Goal: Communication & Community: Answer question/provide support

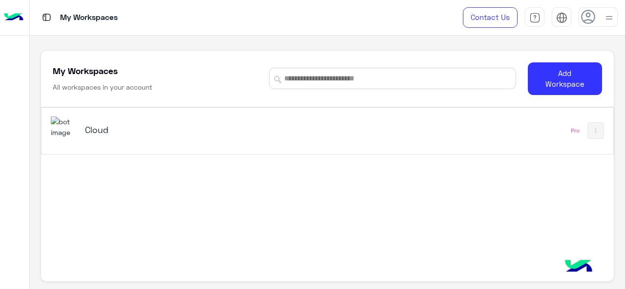
click at [100, 134] on h5 "Cloud" at bounding box center [184, 130] width 199 height 12
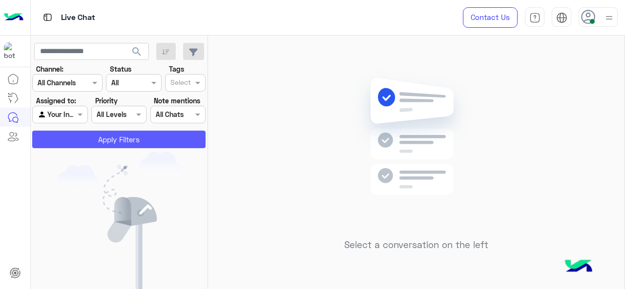
click at [131, 147] on button "Apply Filters" at bounding box center [118, 140] width 173 height 18
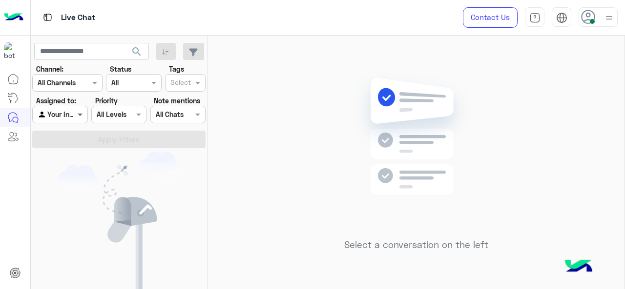
click at [75, 114] on div "Agent Filter Your Inbox" at bounding box center [59, 115] width 55 height 18
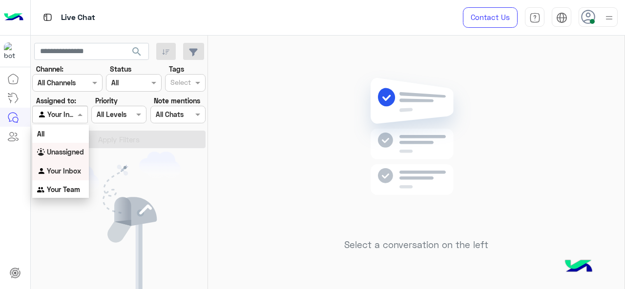
click at [192, 170] on div "You don’t have any active conversations" at bounding box center [119, 241] width 177 height 178
click at [58, 113] on input "text" at bounding box center [49, 115] width 22 height 10
drag, startPoint x: 56, startPoint y: 150, endPoint x: 70, endPoint y: 143, distance: 15.9
click at [56, 151] on b "Unassigned" at bounding box center [65, 152] width 37 height 8
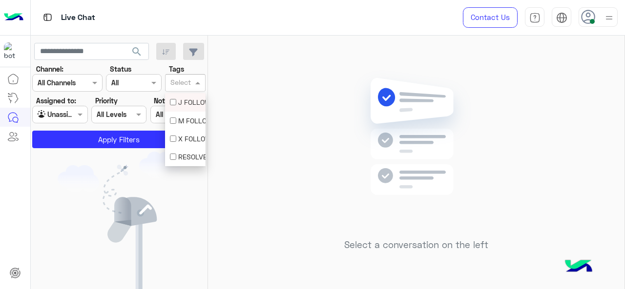
click at [187, 79] on input "text" at bounding box center [180, 84] width 20 height 10
click at [183, 122] on div "M FOLLOW UP" at bounding box center [185, 121] width 31 height 10
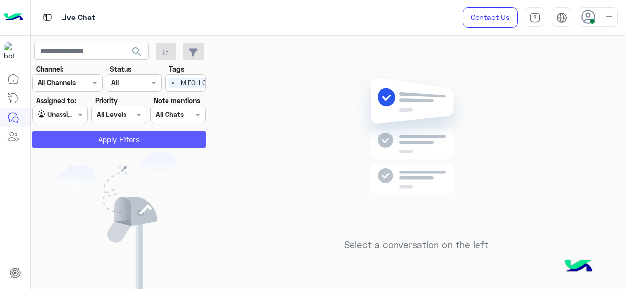
click at [155, 134] on button "Apply Filters" at bounding box center [118, 140] width 173 height 18
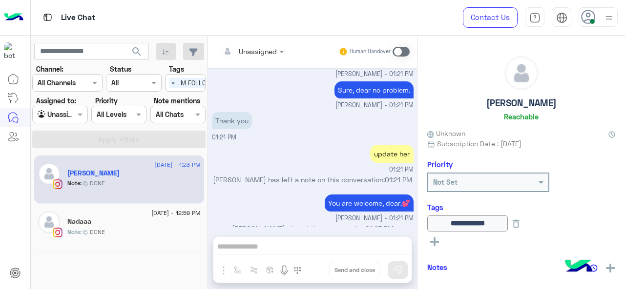
scroll to position [252, 0]
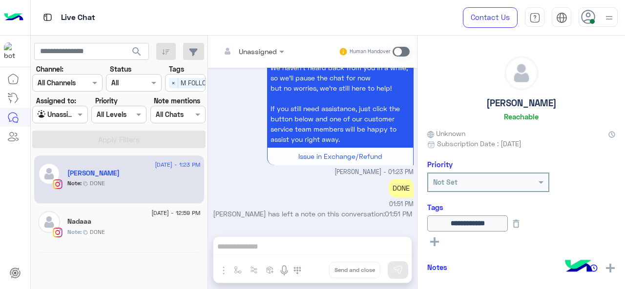
click at [272, 58] on div "Unassigned" at bounding box center [248, 51] width 57 height 20
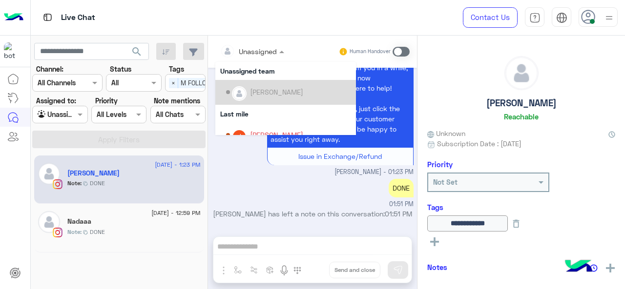
scroll to position [173, 0]
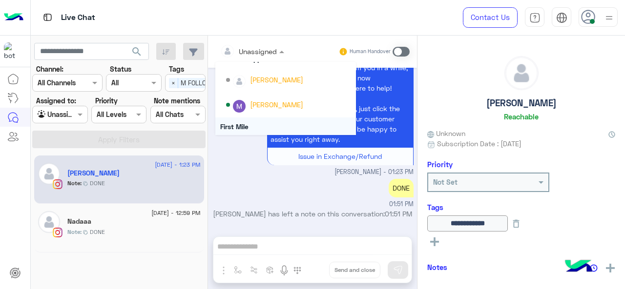
drag, startPoint x: 263, startPoint y: 122, endPoint x: 285, endPoint y: 179, distance: 60.4
click at [285, 184] on div "Unassigned Unassigned Farah Semary Yasmin Ragaa Unassigned team Heba Elmahdy La…" at bounding box center [312, 165] width 209 height 258
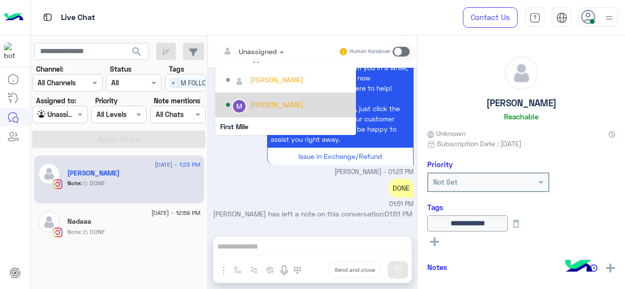
scroll to position [198, 0]
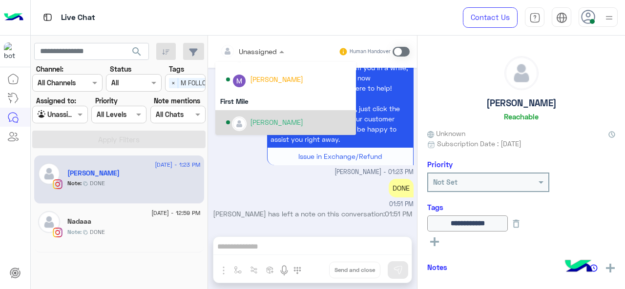
click at [262, 123] on div "[PERSON_NAME]" at bounding box center [276, 122] width 53 height 10
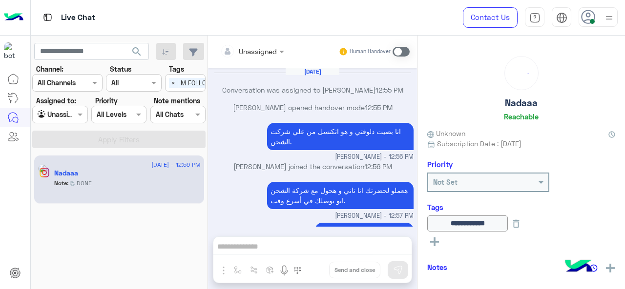
scroll to position [202, 0]
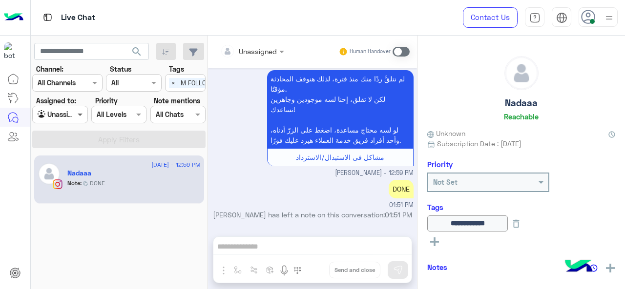
click at [77, 113] on span at bounding box center [81, 114] width 12 height 10
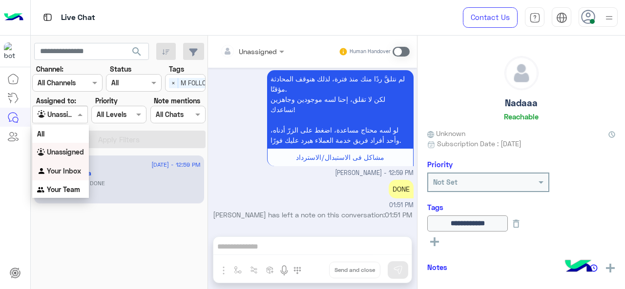
click at [75, 169] on b "Your Inbox" at bounding box center [64, 171] width 34 height 8
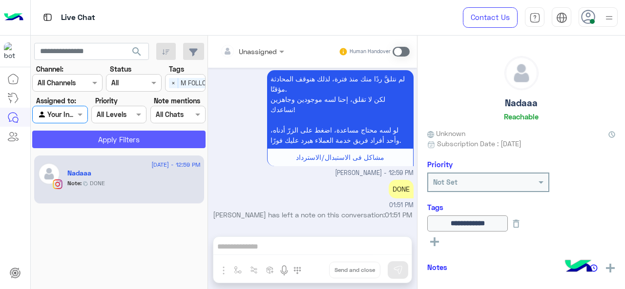
click at [127, 135] on button "Apply Filters" at bounding box center [118, 140] width 173 height 18
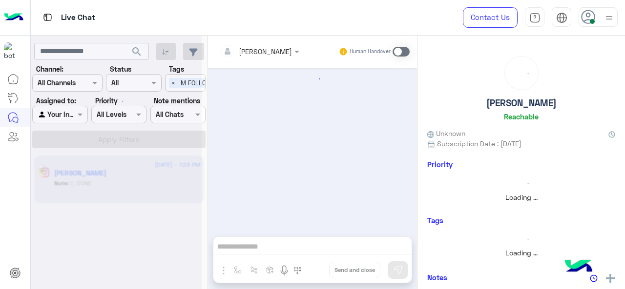
scroll to position [218, 0]
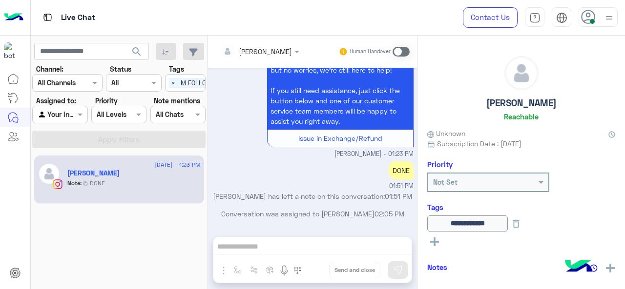
click at [399, 55] on span at bounding box center [400, 52] width 17 height 10
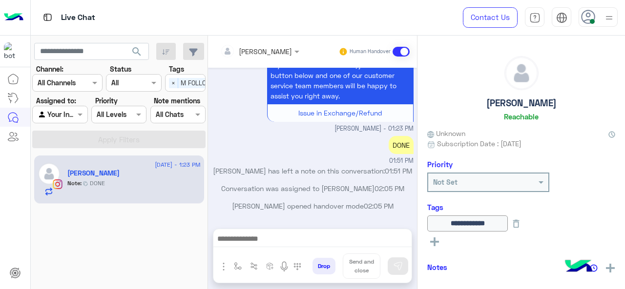
click at [265, 249] on div at bounding box center [312, 241] width 198 height 24
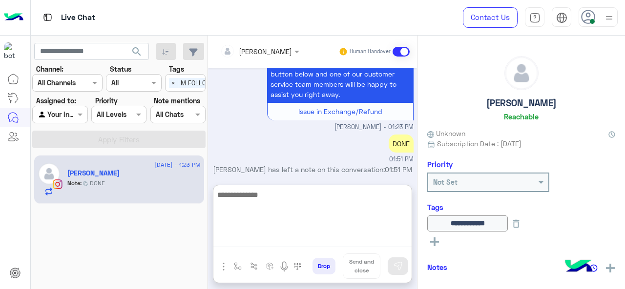
click at [265, 240] on textarea at bounding box center [312, 218] width 198 height 59
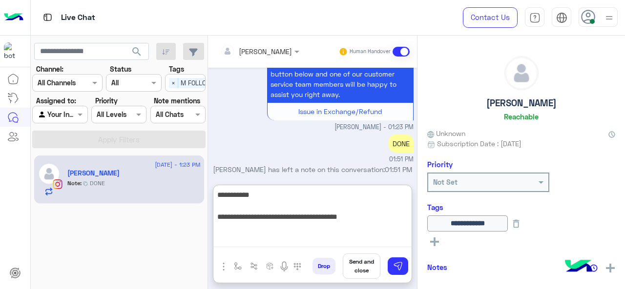
click at [355, 221] on textarea "**********" at bounding box center [312, 218] width 198 height 59
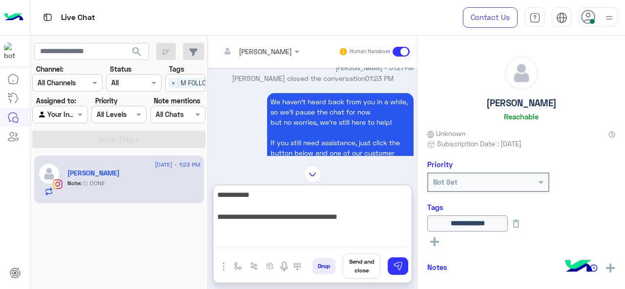
scroll to position [1746, 0]
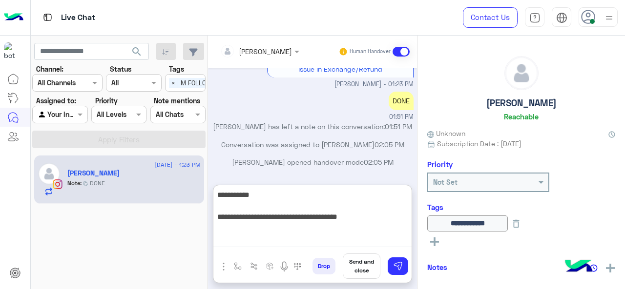
click at [335, 220] on textarea "**********" at bounding box center [312, 218] width 198 height 59
click at [400, 219] on textarea "**********" at bounding box center [312, 218] width 198 height 59
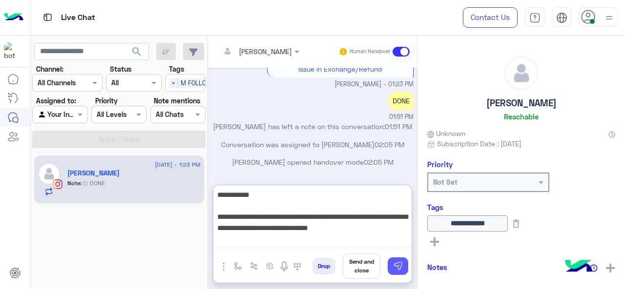
type textarea "**********"
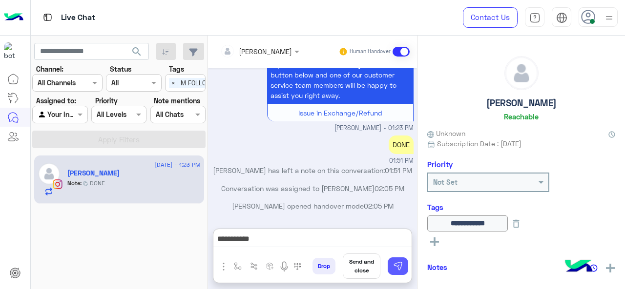
click at [399, 266] on img at bounding box center [398, 267] width 10 height 10
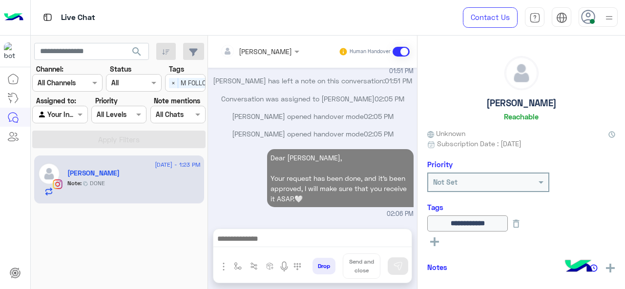
scroll to position [1792, 0]
click at [285, 188] on p "Dear Rudy, Your request has been done, and it's been approved, I will make sure…" at bounding box center [340, 178] width 146 height 58
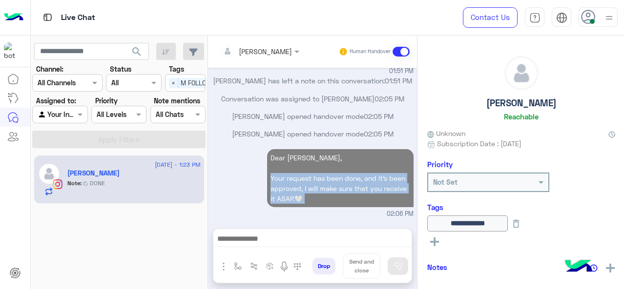
click at [285, 188] on p "Dear Rudy, Your request has been done, and it's been approved, I will make sure…" at bounding box center [340, 178] width 146 height 58
click at [257, 185] on div "Dear Rudy, Your request has been done, and it's been approved, I will make sure…" at bounding box center [313, 183] width 202 height 72
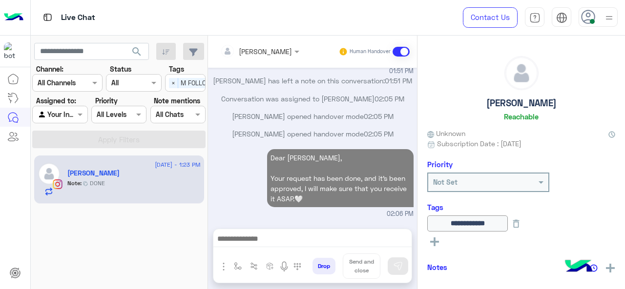
drag, startPoint x: 305, startPoint y: 93, endPoint x: 293, endPoint y: 160, distance: 67.5
click at [305, 93] on div "Farah Semary has left a note on this conversation: 01:51 PM" at bounding box center [313, 85] width 202 height 18
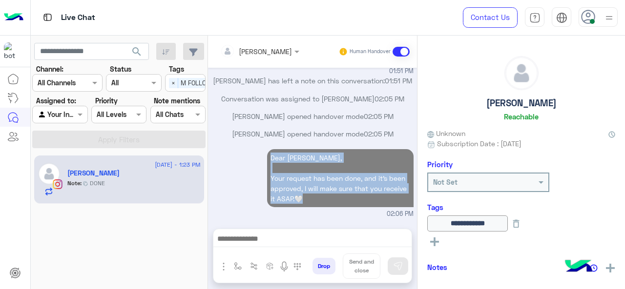
drag, startPoint x: 303, startPoint y: 200, endPoint x: 259, endPoint y: 149, distance: 66.8
click at [259, 149] on div "Dear Rudy, Your request has been done, and it's been approved, I will make sure…" at bounding box center [313, 183] width 202 height 72
copy p "Dear Rudy, Your request has been done, and it's been approved, I will make sure…"
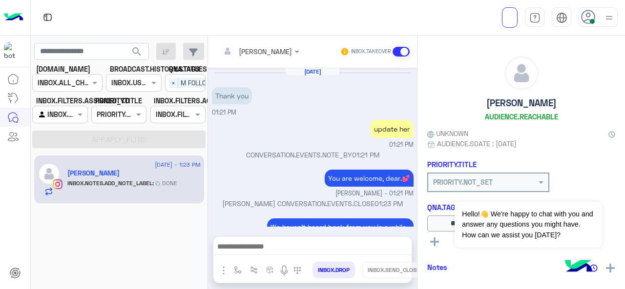
scroll to position [205, 0]
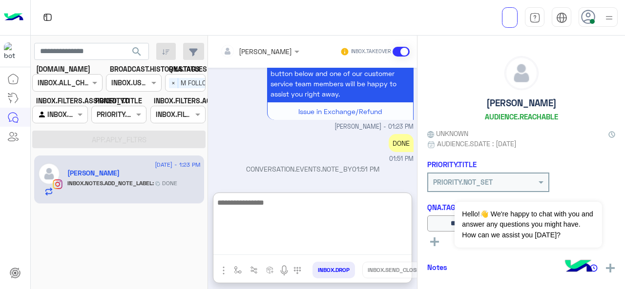
click at [252, 248] on textarea at bounding box center [312, 226] width 198 height 59
paste textarea "**********"
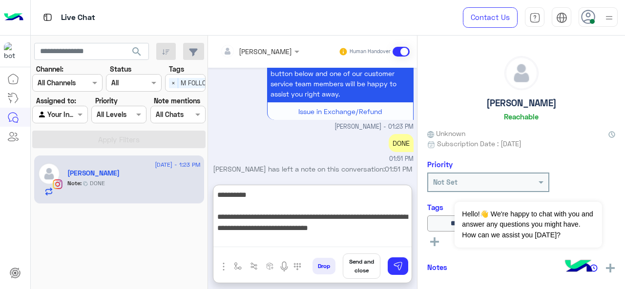
scroll to position [215, 0]
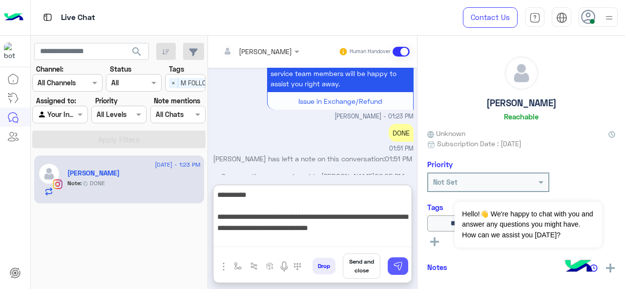
type textarea "**********"
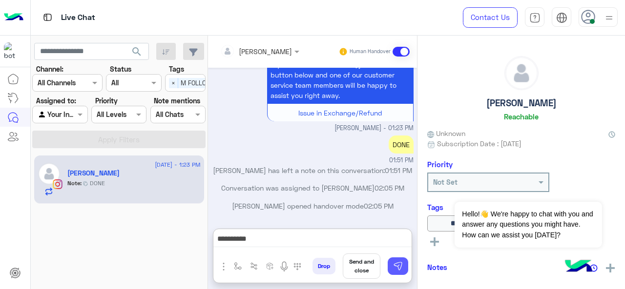
click at [400, 268] on img at bounding box center [398, 267] width 10 height 10
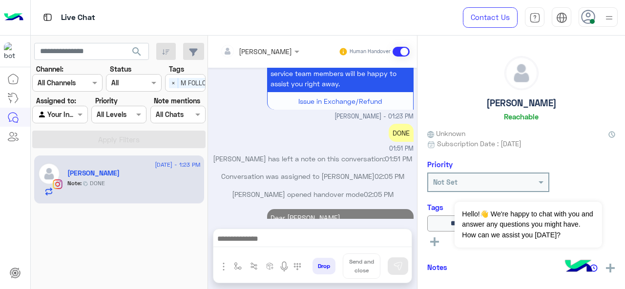
scroll to position [284, 0]
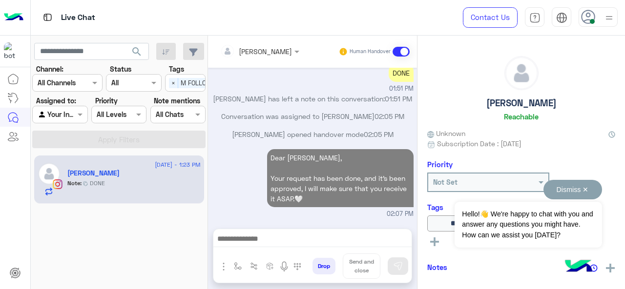
click at [588, 188] on button "Dismiss ✕" at bounding box center [572, 190] width 59 height 20
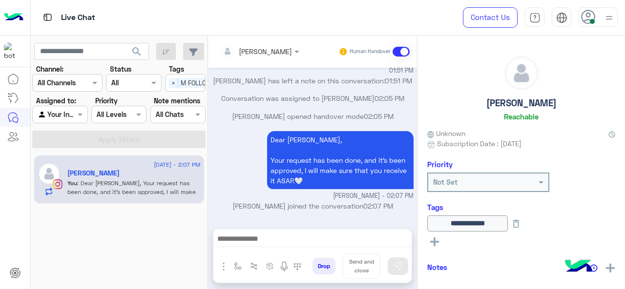
scroll to position [302, 0]
click at [521, 225] on icon at bounding box center [515, 224] width 11 height 11
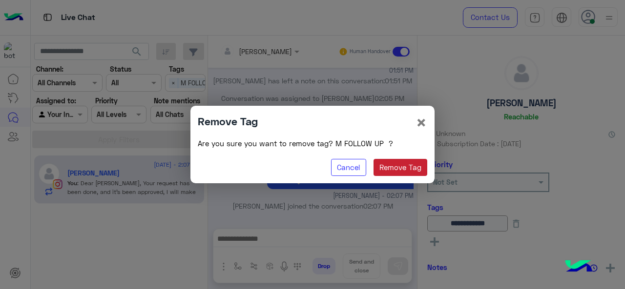
click at [396, 168] on button "Remove Tag" at bounding box center [400, 168] width 54 height 18
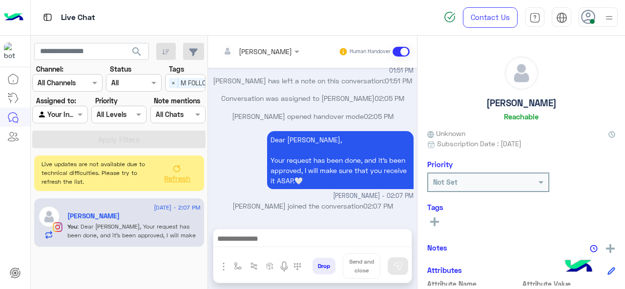
click at [434, 221] on rect at bounding box center [434, 222] width 2 height 9
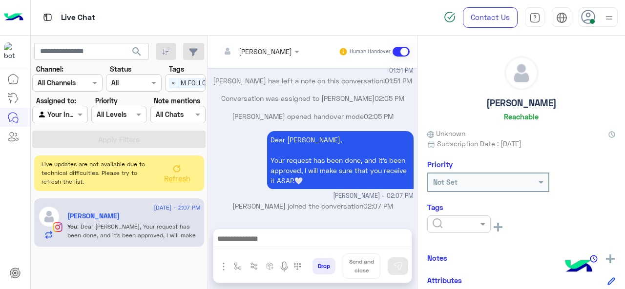
click at [455, 229] on div at bounding box center [458, 225] width 63 height 18
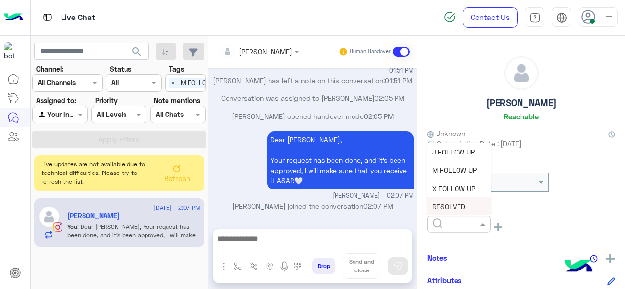
click at [439, 205] on span "RESOLVED" at bounding box center [448, 207] width 33 height 8
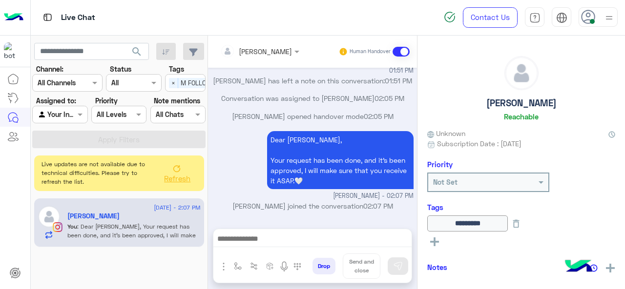
click at [279, 179] on p "Dear Rudy, Your request has been done, and it's been approved, I will make sure…" at bounding box center [340, 160] width 146 height 58
click at [234, 264] on img "button" at bounding box center [238, 267] width 8 height 8
click at [330, 204] on p "Mariam Ahmed joined the conversation 02:07 PM" at bounding box center [313, 206] width 202 height 10
click at [251, 137] on div "Dear Rudy, Your request has been done, and it's been approved, I will make sure…" at bounding box center [313, 165] width 202 height 72
click at [236, 263] on button "button" at bounding box center [238, 267] width 16 height 16
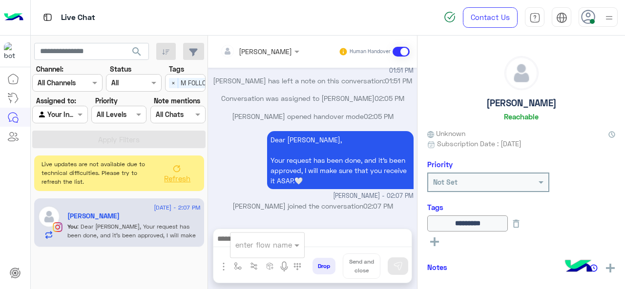
click at [244, 243] on input "text" at bounding box center [255, 245] width 40 height 11
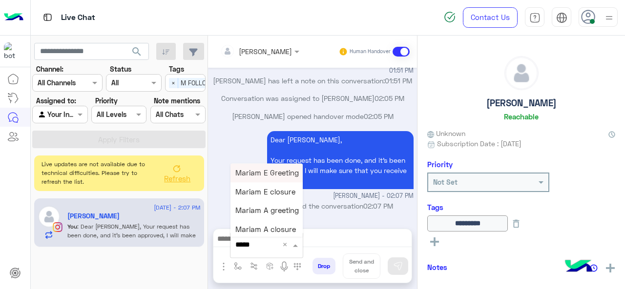
type input "******"
click at [278, 196] on span "Mariam E closure" at bounding box center [265, 191] width 60 height 9
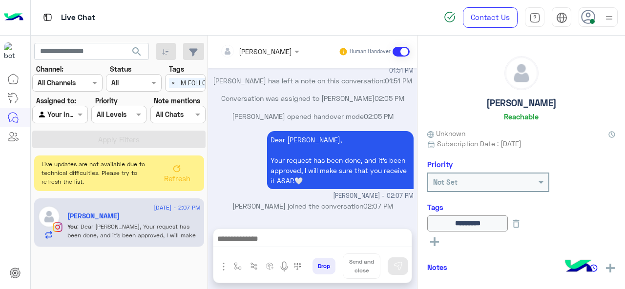
type textarea "**********"
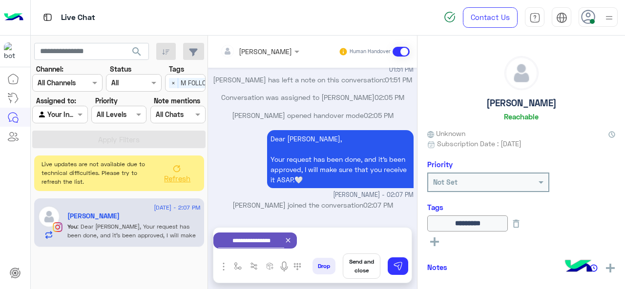
click at [345, 216] on div "Mariam Ahmed joined the conversation 02:07 PM" at bounding box center [313, 209] width 202 height 18
click at [361, 264] on button "Send and close" at bounding box center [362, 266] width 38 height 25
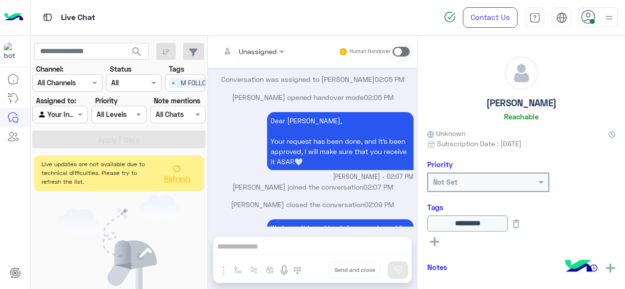
scroll to position [433, 0]
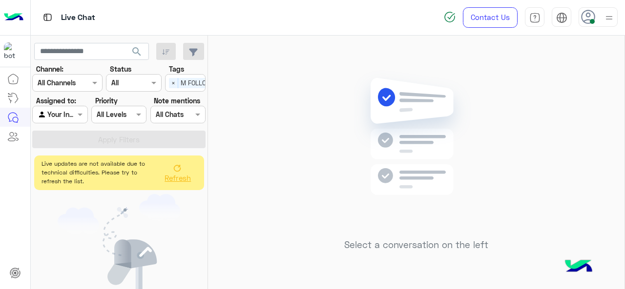
click at [177, 167] on icon at bounding box center [177, 168] width 8 height 8
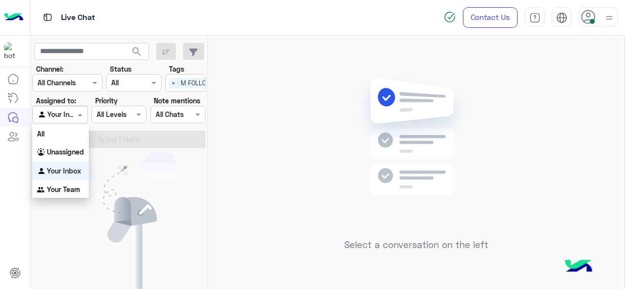
click at [80, 114] on span at bounding box center [81, 114] width 12 height 10
click at [68, 150] on b "Unassigned" at bounding box center [65, 152] width 37 height 8
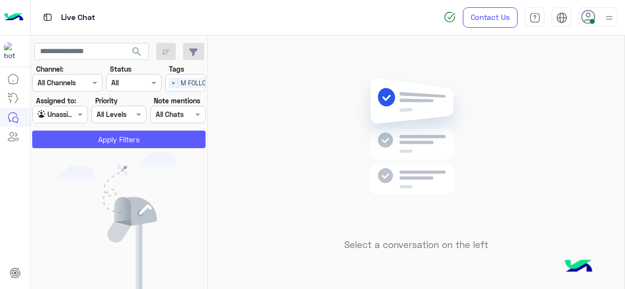
click at [113, 141] on button "Apply Filters" at bounding box center [118, 140] width 173 height 18
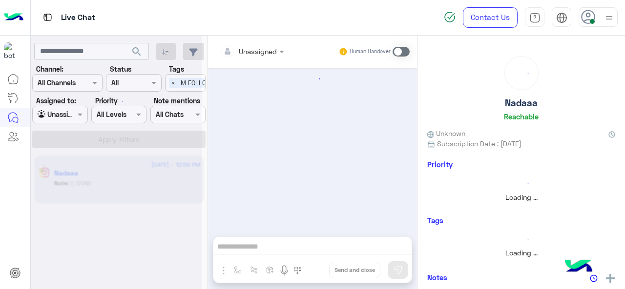
scroll to position [202, 0]
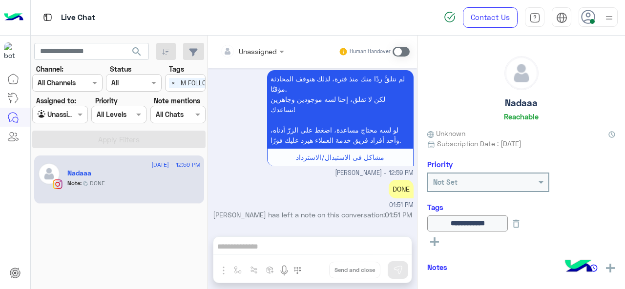
click at [270, 49] on div at bounding box center [252, 50] width 74 height 11
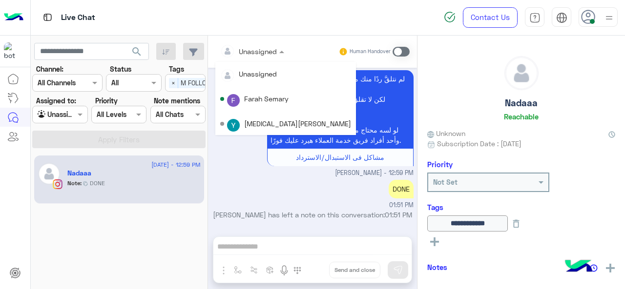
scroll to position [198, 0]
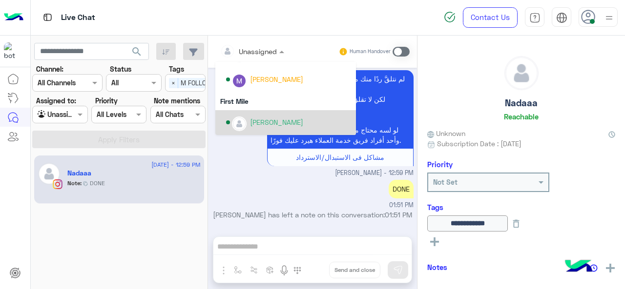
click at [268, 117] on div "Mariam Ahmed" at bounding box center [276, 122] width 53 height 10
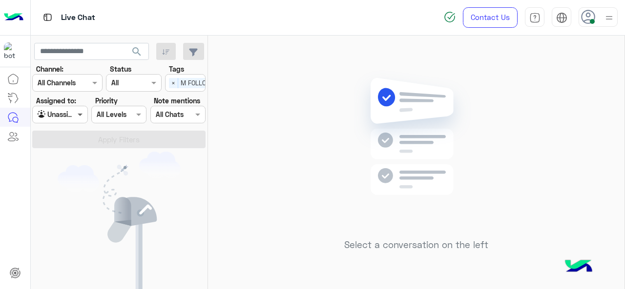
click at [79, 113] on span at bounding box center [81, 114] width 12 height 10
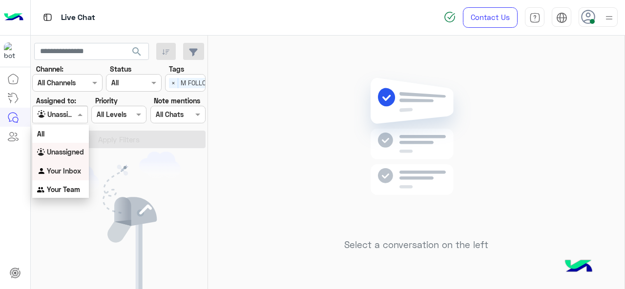
click at [78, 170] on b "Your Inbox" at bounding box center [64, 171] width 34 height 8
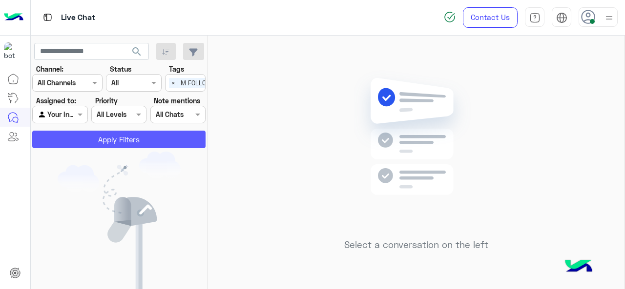
click at [115, 141] on button "Apply Filters" at bounding box center [118, 140] width 173 height 18
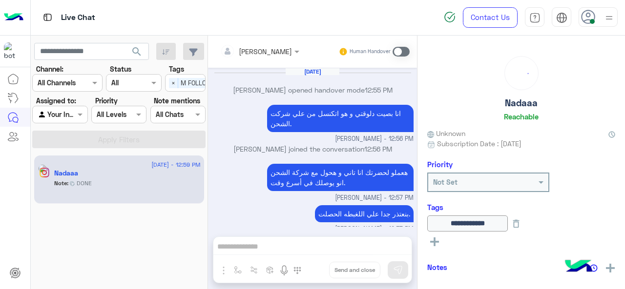
scroll to position [202, 0]
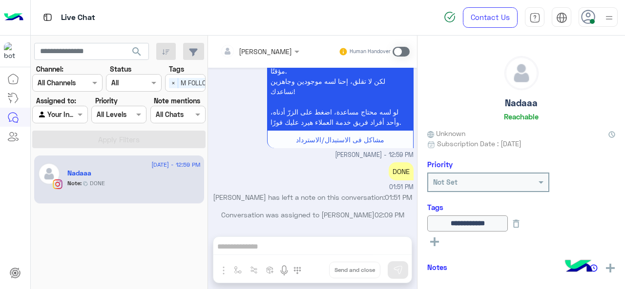
click at [400, 47] on span at bounding box center [400, 52] width 17 height 10
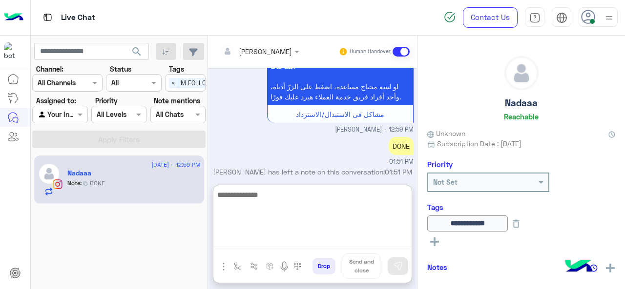
click at [249, 239] on textarea at bounding box center [312, 218] width 198 height 59
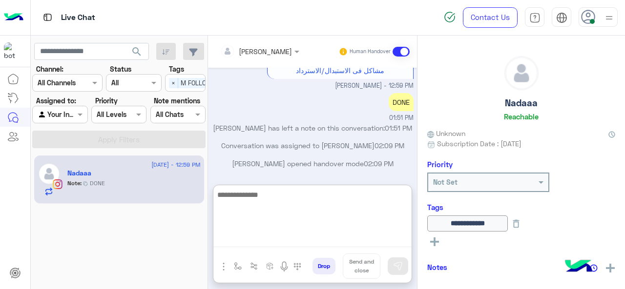
paste textarea "**********"
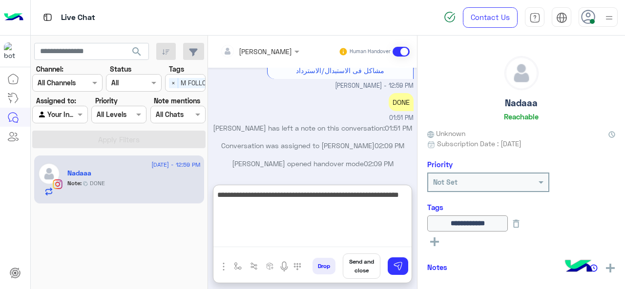
click at [349, 195] on textarea "**********" at bounding box center [312, 218] width 198 height 59
click at [352, 196] on textarea "**********" at bounding box center [312, 218] width 198 height 59
click at [246, 195] on textarea "**********" at bounding box center [312, 218] width 198 height 59
drag, startPoint x: 250, startPoint y: 194, endPoint x: 260, endPoint y: 195, distance: 9.8
click at [251, 194] on textarea "**********" at bounding box center [312, 218] width 198 height 59
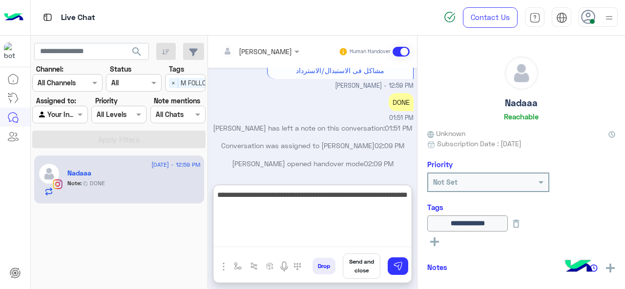
click at [262, 195] on textarea "**********" at bounding box center [312, 218] width 198 height 59
click at [265, 197] on textarea "**********" at bounding box center [312, 218] width 198 height 59
click at [255, 195] on textarea "**********" at bounding box center [312, 218] width 198 height 59
click at [235, 195] on textarea "**********" at bounding box center [312, 218] width 198 height 59
click at [239, 196] on textarea "**********" at bounding box center [312, 218] width 198 height 59
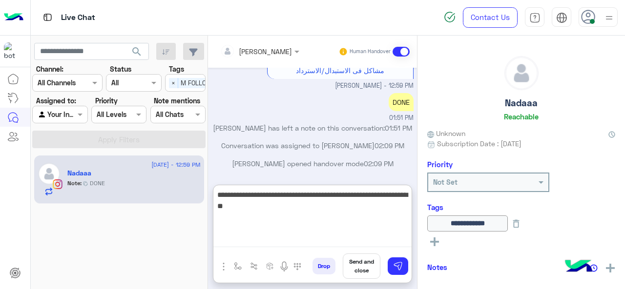
drag, startPoint x: 232, startPoint y: 198, endPoint x: 240, endPoint y: 196, distance: 8.4
click at [240, 196] on textarea "**********" at bounding box center [312, 218] width 198 height 59
click at [406, 207] on textarea "**********" at bounding box center [312, 218] width 198 height 59
drag, startPoint x: 363, startPoint y: 208, endPoint x: 391, endPoint y: 209, distance: 28.8
click at [391, 208] on textarea "**********" at bounding box center [312, 218] width 198 height 59
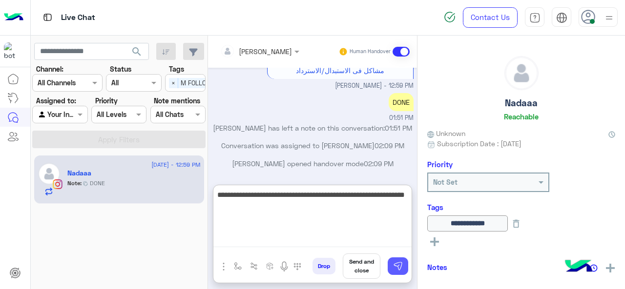
type textarea "**********"
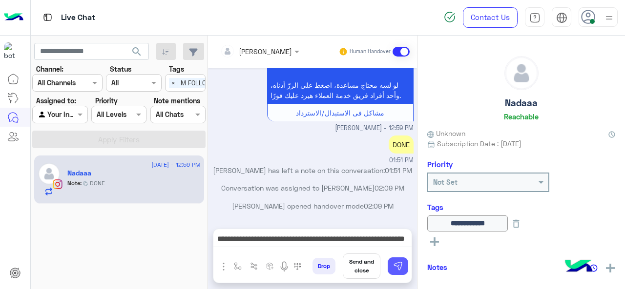
click at [402, 264] on img at bounding box center [398, 267] width 10 height 10
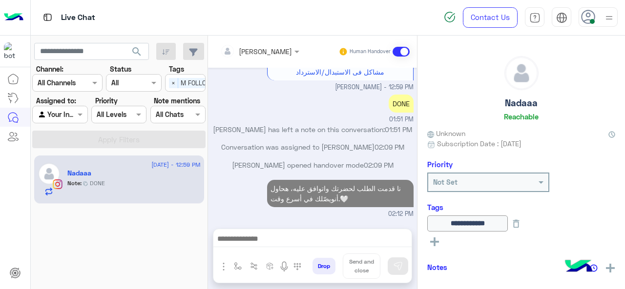
scroll to position [268, 0]
click at [524, 225] on button at bounding box center [516, 224] width 17 height 16
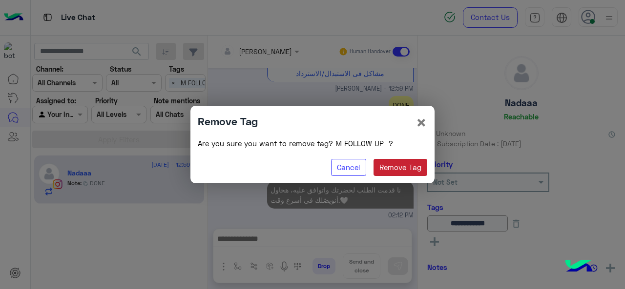
click at [421, 173] on button "Remove Tag" at bounding box center [400, 168] width 54 height 18
drag, startPoint x: 398, startPoint y: 163, endPoint x: 405, endPoint y: 176, distance: 14.6
click at [398, 163] on button "Remove Tag" at bounding box center [400, 168] width 54 height 18
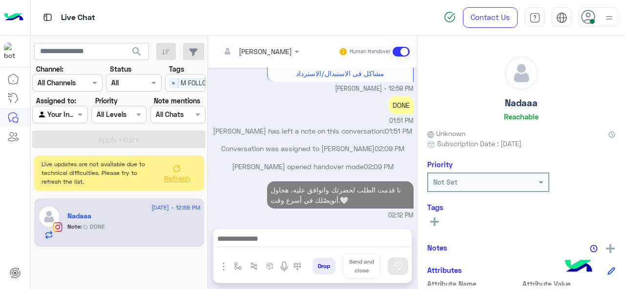
click at [435, 220] on icon at bounding box center [434, 222] width 9 height 9
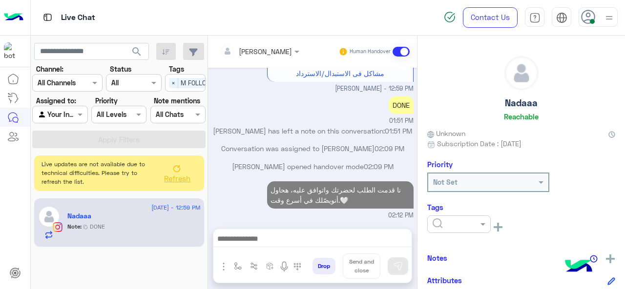
click at [451, 224] on input "text" at bounding box center [447, 225] width 30 height 10
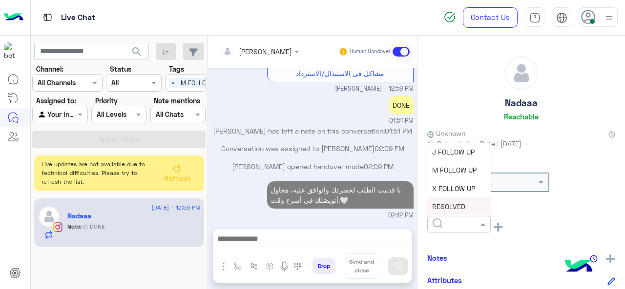
click at [453, 208] on span "RESOLVED" at bounding box center [448, 207] width 33 height 8
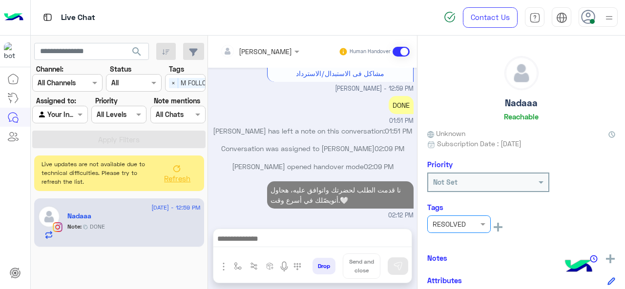
scroll to position [286, 0]
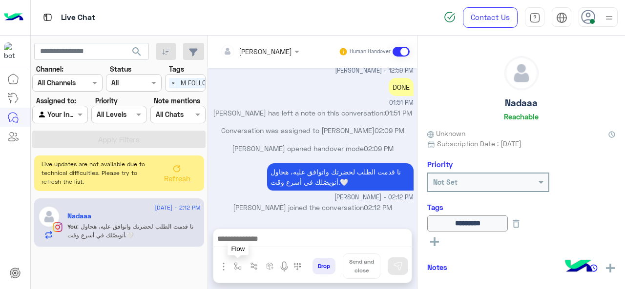
drag, startPoint x: 232, startPoint y: 265, endPoint x: 247, endPoint y: 261, distance: 15.8
click at [232, 265] on button "button" at bounding box center [238, 267] width 16 height 16
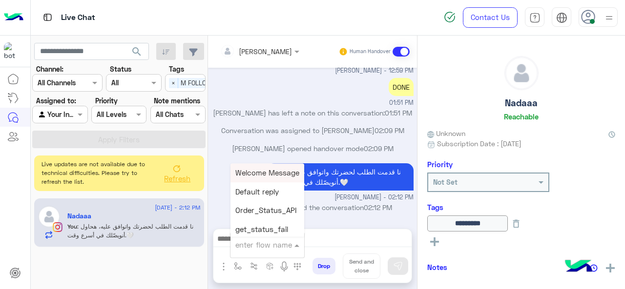
click at [262, 244] on input "text" at bounding box center [255, 245] width 40 height 11
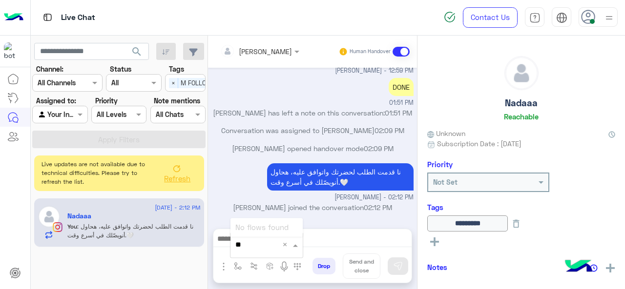
type input "*"
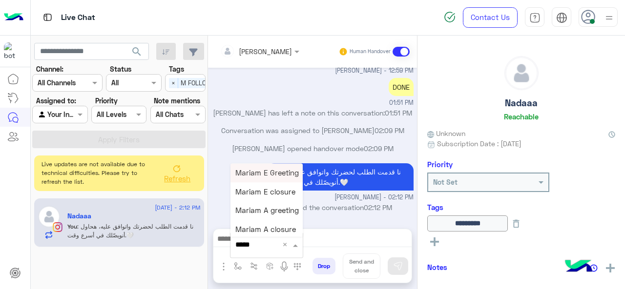
type input "******"
click at [269, 234] on span "Mariam A closure" at bounding box center [265, 229] width 61 height 9
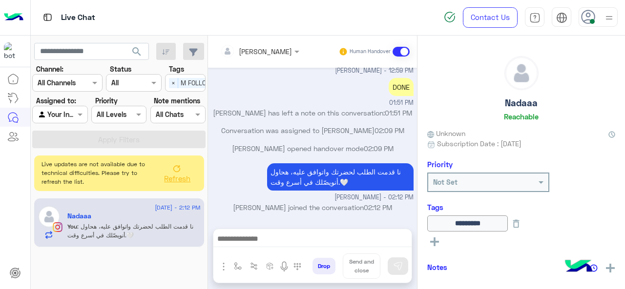
type textarea "**********"
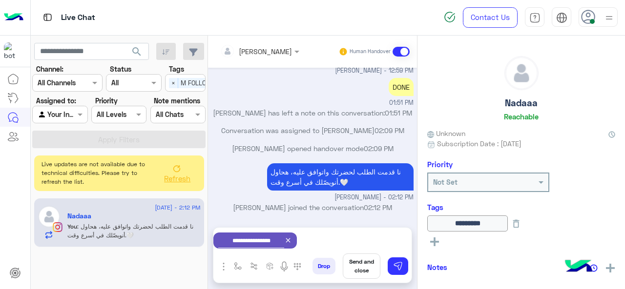
scroll to position [288, 0]
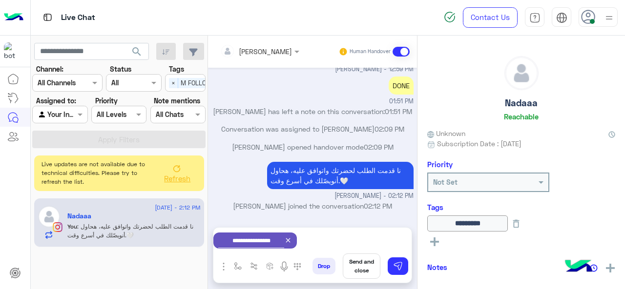
click at [362, 265] on button "Send and close" at bounding box center [362, 266] width 38 height 25
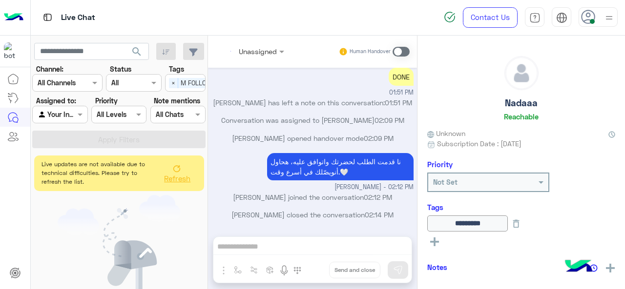
scroll to position [407, 0]
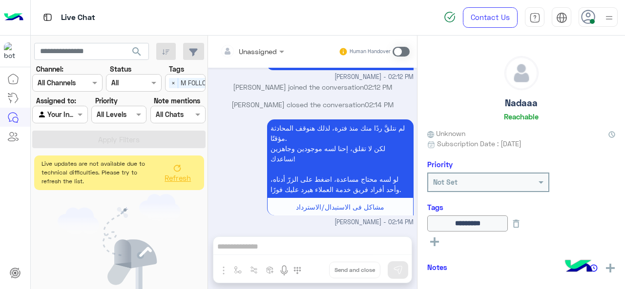
click at [179, 163] on button "Refresh" at bounding box center [177, 172] width 39 height 27
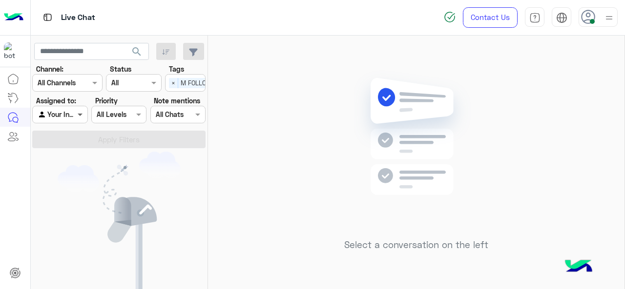
click at [78, 115] on span at bounding box center [81, 114] width 12 height 10
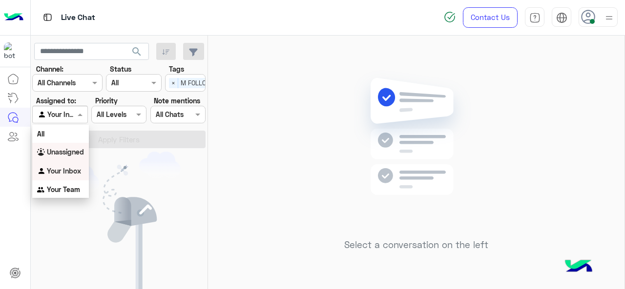
click at [78, 146] on div "Unassigned" at bounding box center [60, 152] width 57 height 19
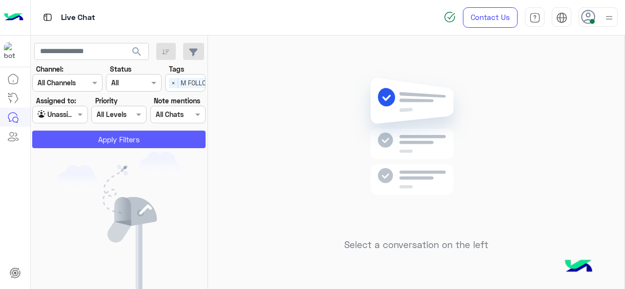
click at [116, 139] on button "Apply Filters" at bounding box center [118, 140] width 173 height 18
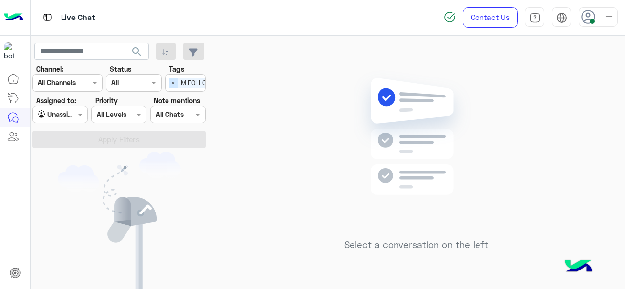
click at [175, 83] on span "×" at bounding box center [173, 83] width 9 height 10
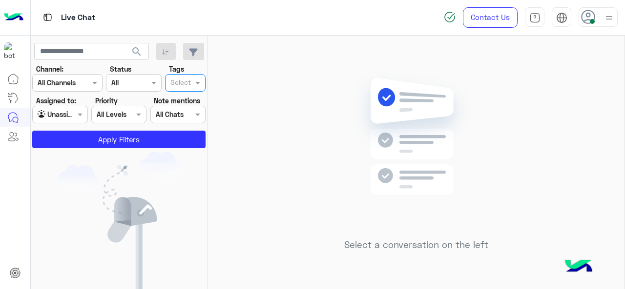
scroll to position [0, 0]
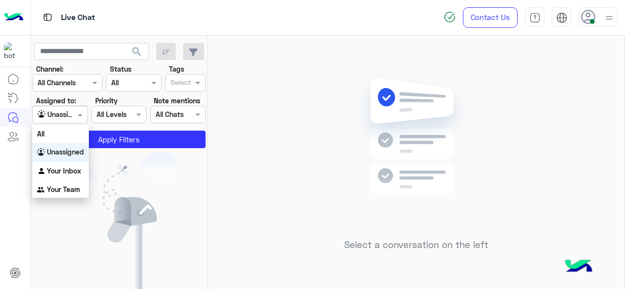
click at [68, 109] on div at bounding box center [60, 114] width 54 height 11
drag, startPoint x: 80, startPoint y: 172, endPoint x: 112, endPoint y: 148, distance: 40.0
click at [81, 171] on div "Your Inbox" at bounding box center [60, 171] width 57 height 19
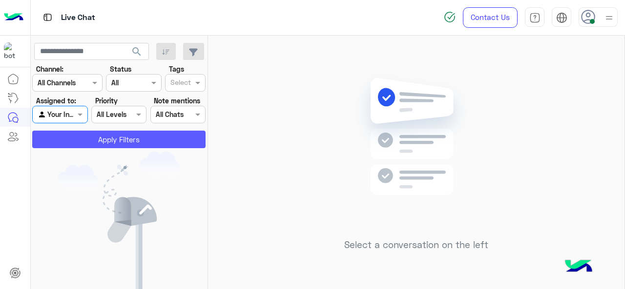
click at [129, 137] on button "Apply Filters" at bounding box center [118, 140] width 173 height 18
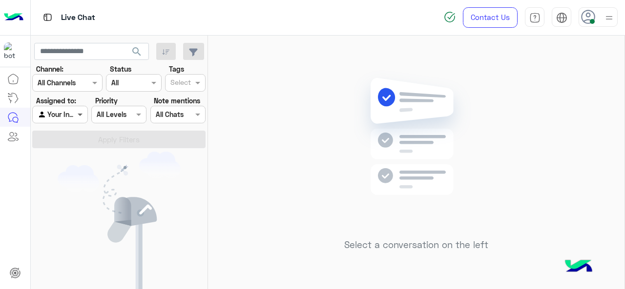
click at [79, 118] on span at bounding box center [81, 114] width 12 height 10
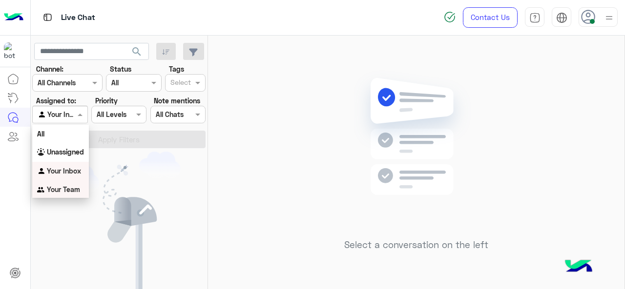
click at [72, 186] on b "Your Team" at bounding box center [63, 189] width 33 height 8
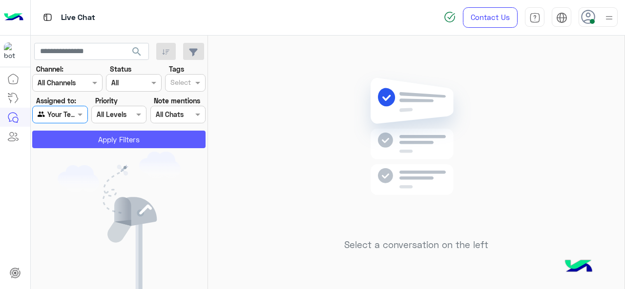
click at [131, 141] on button "Apply Filters" at bounding box center [118, 140] width 173 height 18
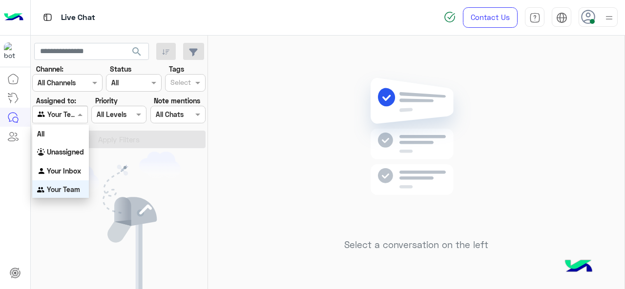
click at [78, 113] on span at bounding box center [81, 114] width 12 height 10
click at [67, 170] on b "Your Inbox" at bounding box center [64, 170] width 34 height 8
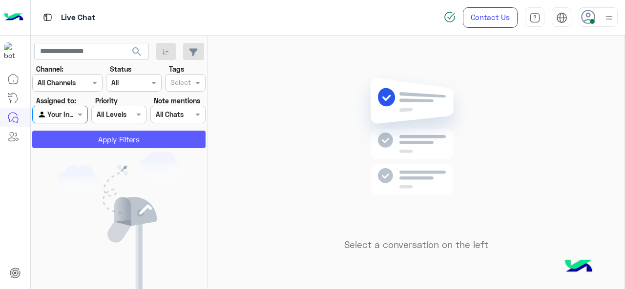
click at [136, 136] on button "Apply Filters" at bounding box center [118, 140] width 173 height 18
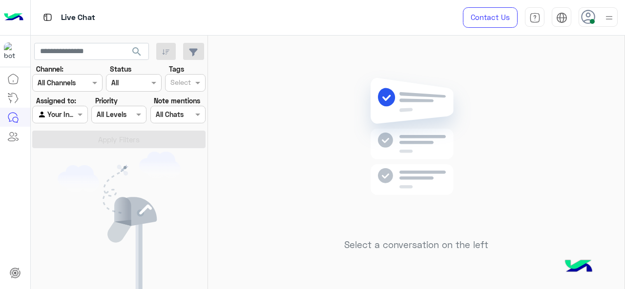
click at [326, 155] on div "Select a conversation on the left" at bounding box center [416, 165] width 416 height 258
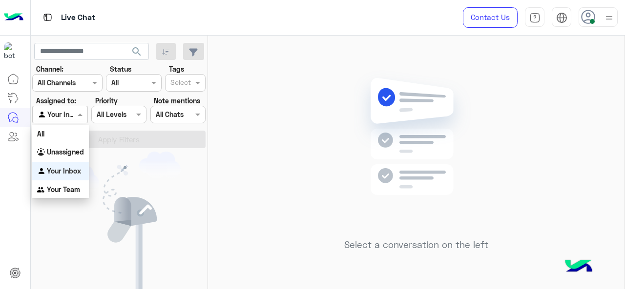
click at [66, 118] on div at bounding box center [60, 114] width 54 height 11
click at [81, 152] on b "Unassigned" at bounding box center [65, 152] width 37 height 8
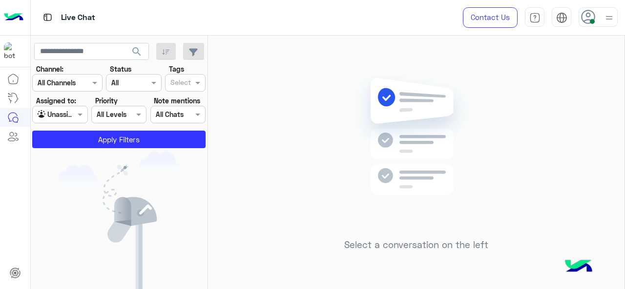
drag, startPoint x: 193, startPoint y: 70, endPoint x: 192, endPoint y: 75, distance: 5.0
click at [192, 71] on div "Tags Select" at bounding box center [185, 78] width 41 height 28
drag, startPoint x: 191, startPoint y: 81, endPoint x: 190, endPoint y: 90, distance: 9.3
click at [191, 81] on div at bounding box center [181, 84] width 24 height 13
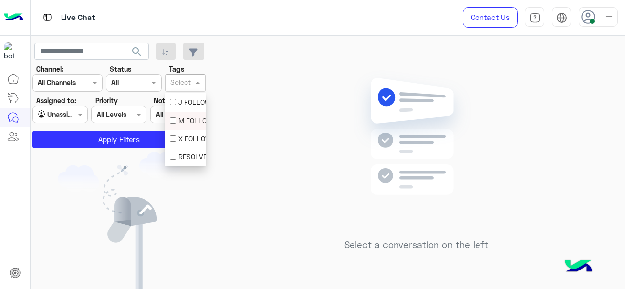
click at [189, 120] on div "M FOLLOW UP" at bounding box center [185, 121] width 31 height 10
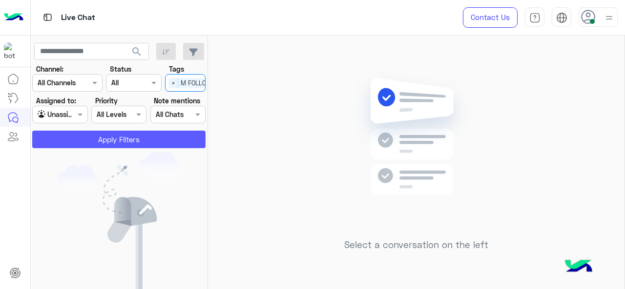
click at [183, 133] on button "Apply Filters" at bounding box center [118, 140] width 173 height 18
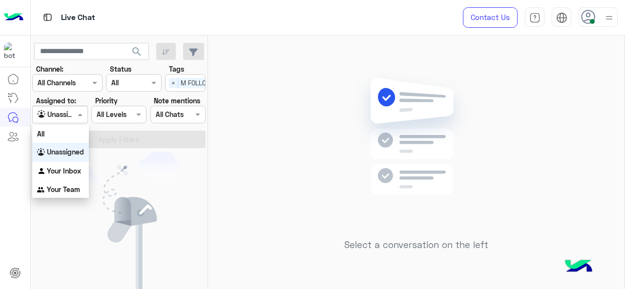
click at [81, 114] on span at bounding box center [81, 114] width 12 height 10
click at [75, 182] on div "Your Team" at bounding box center [60, 190] width 57 height 19
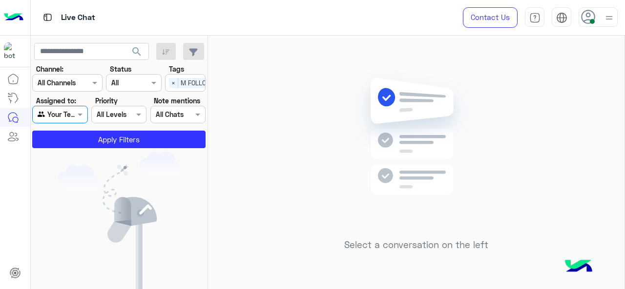
click at [67, 120] on div "Agent Filter Your Team" at bounding box center [59, 115] width 55 height 18
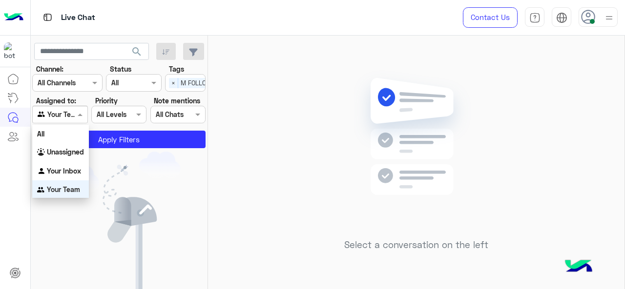
scroll to position [1, 0]
click at [73, 165] on div "Your Inbox" at bounding box center [60, 170] width 57 height 19
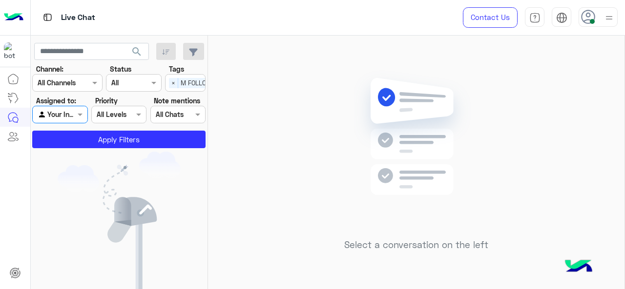
click at [188, 86] on span "M FOLLOW UP" at bounding box center [200, 83] width 45 height 10
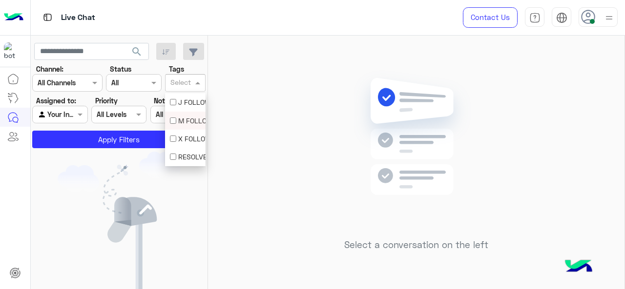
scroll to position [0, 0]
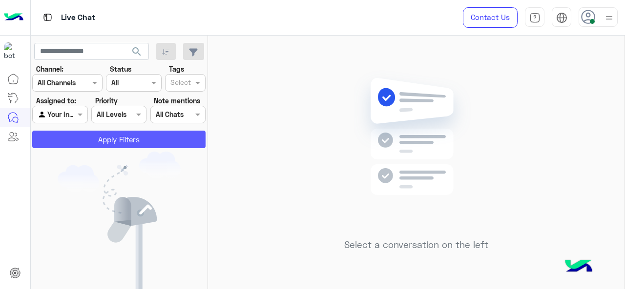
click at [157, 139] on button "Apply Filters" at bounding box center [118, 140] width 173 height 18
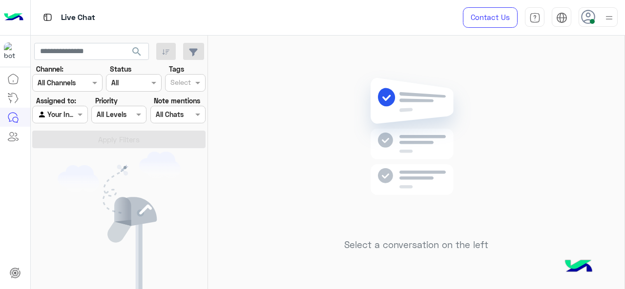
click at [606, 15] on img at bounding box center [609, 18] width 12 height 12
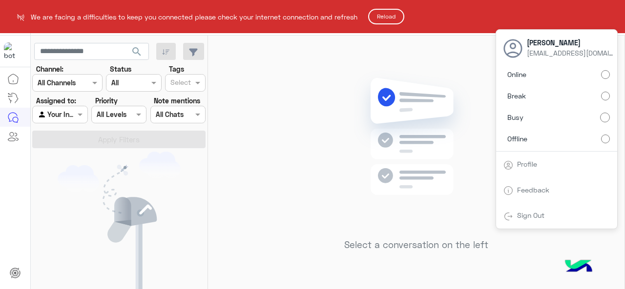
click at [387, 108] on html "We are facing a difficulties to keep you connected please check your internet c…" at bounding box center [312, 144] width 625 height 289
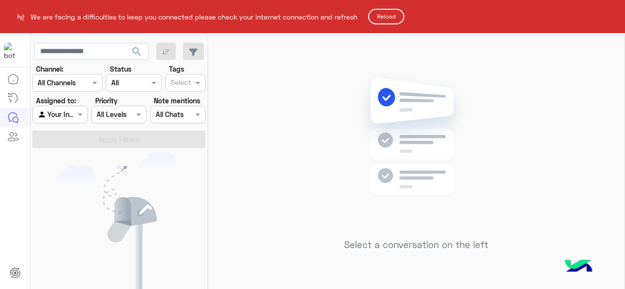
click at [392, 18] on button "Reload" at bounding box center [386, 17] width 36 height 16
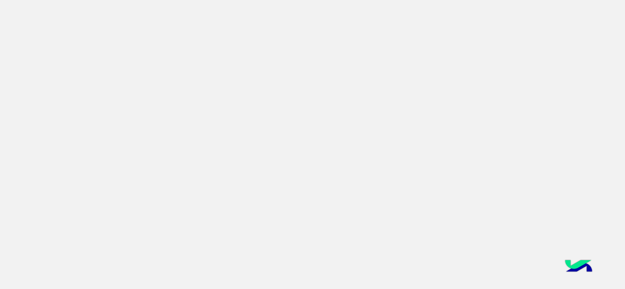
click at [290, 220] on app-root at bounding box center [312, 144] width 625 height 289
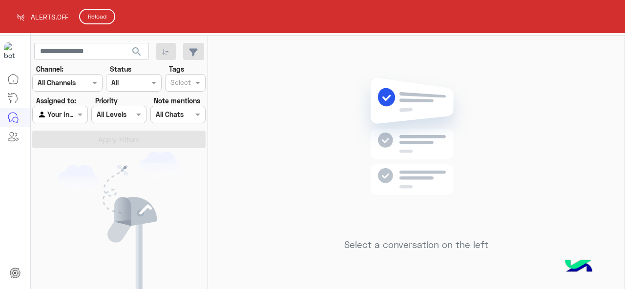
click at [99, 15] on button "Reload" at bounding box center [97, 17] width 36 height 16
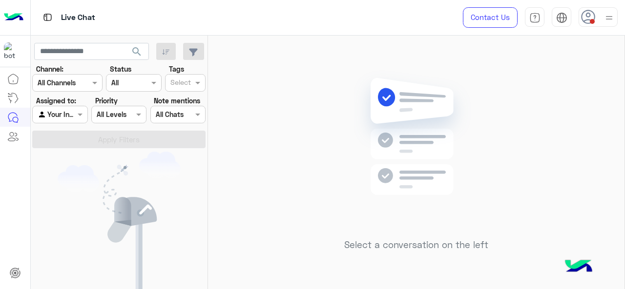
click at [603, 19] on img at bounding box center [609, 18] width 12 height 12
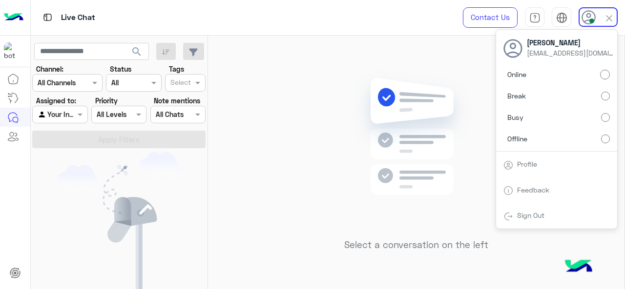
click at [353, 125] on img at bounding box center [416, 151] width 141 height 162
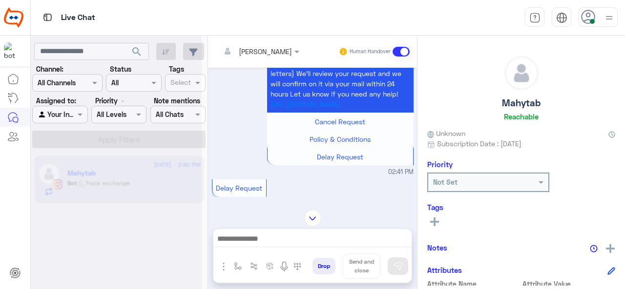
scroll to position [658, 0]
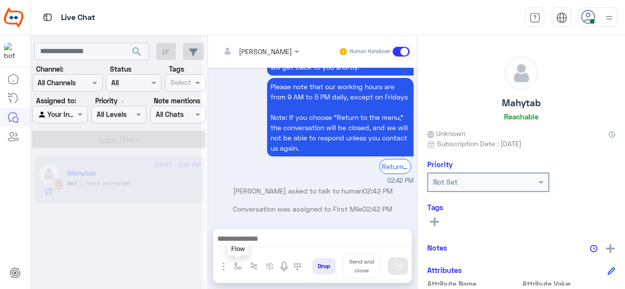
click at [237, 270] on img "button" at bounding box center [238, 267] width 8 height 8
click at [242, 248] on input "text" at bounding box center [255, 245] width 40 height 11
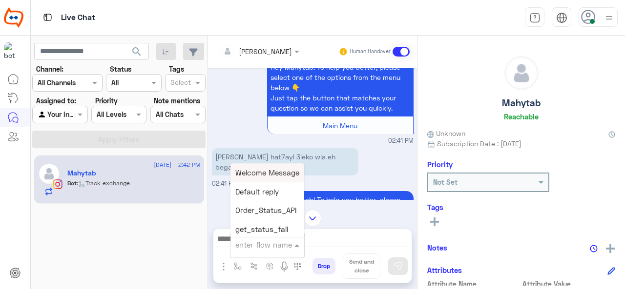
scroll to position [818, 0]
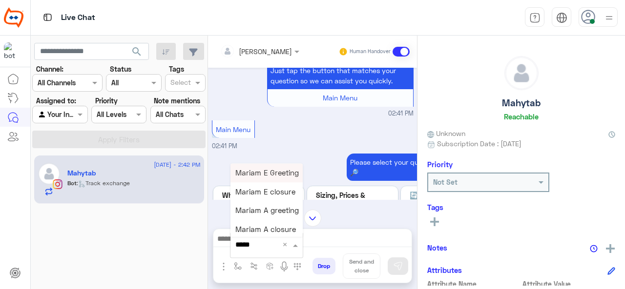
type input "******"
click at [284, 172] on span "Mariam E Greeting" at bounding box center [266, 172] width 63 height 9
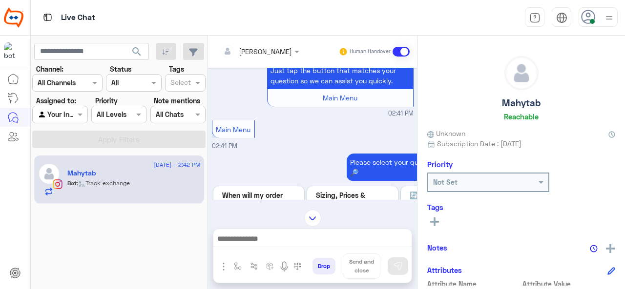
type textarea "**********"
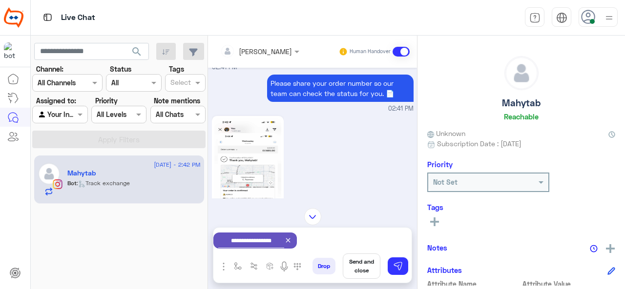
scroll to position [1477, 0]
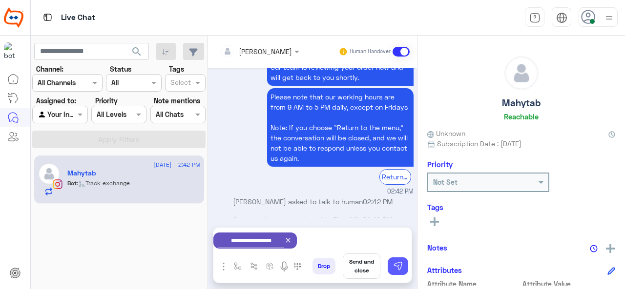
click at [400, 271] on img at bounding box center [398, 267] width 10 height 10
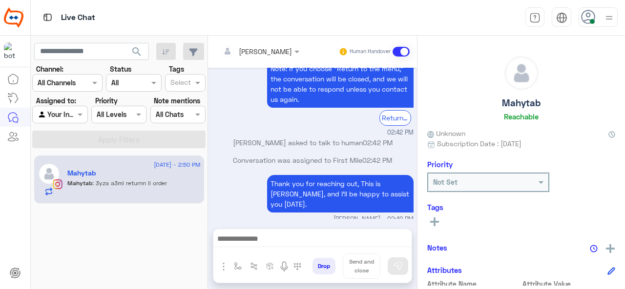
scroll to position [1675, 0]
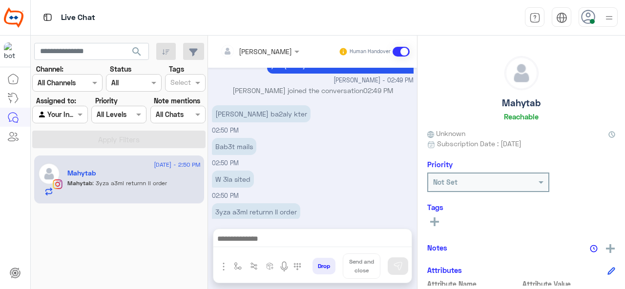
click at [324, 168] on div "W 3la sited 02:50 PM" at bounding box center [313, 184] width 202 height 33
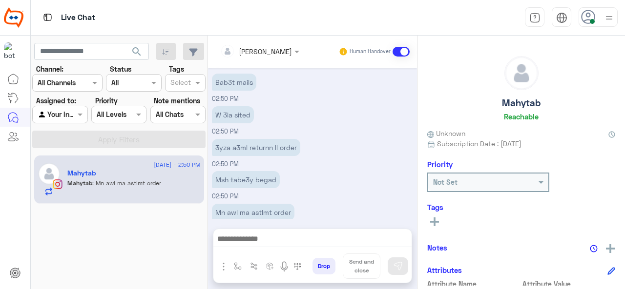
scroll to position [1772, 0]
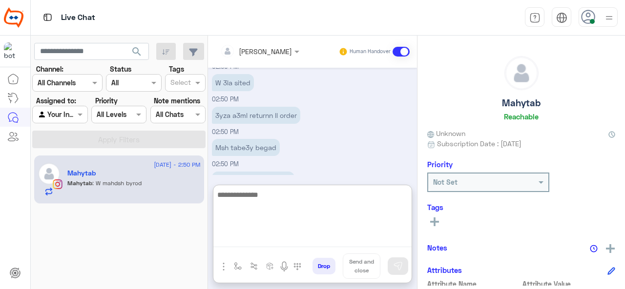
click at [279, 238] on textarea at bounding box center [312, 218] width 198 height 59
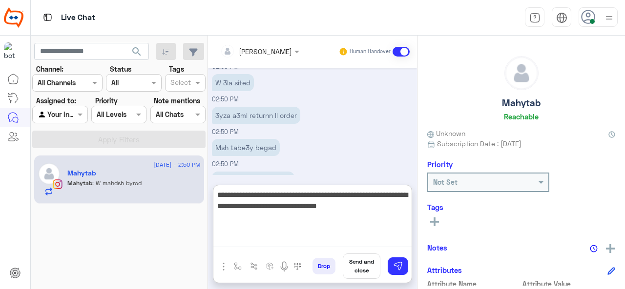
type textarea "**********"
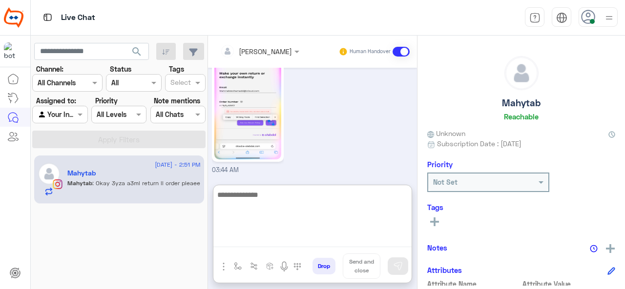
scroll to position [1899, 0]
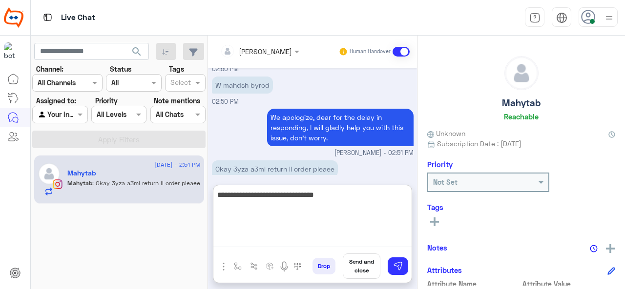
type textarea "**********"
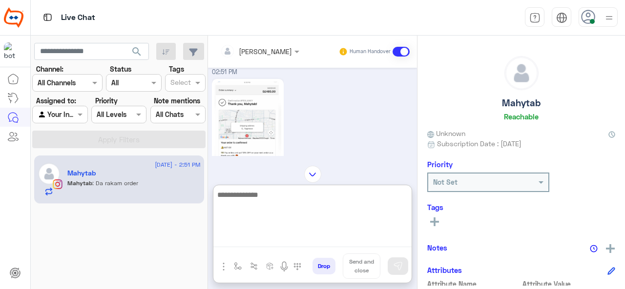
scroll to position [2066, 0]
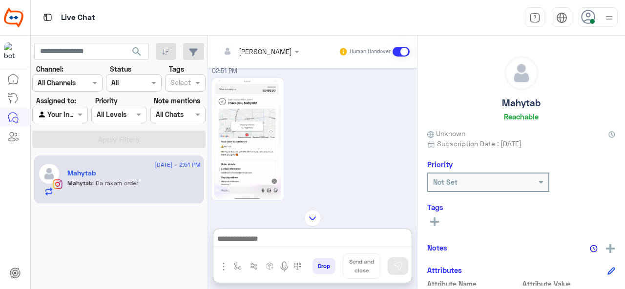
click at [260, 122] on img at bounding box center [247, 140] width 67 height 119
click at [253, 144] on img at bounding box center [247, 140] width 67 height 119
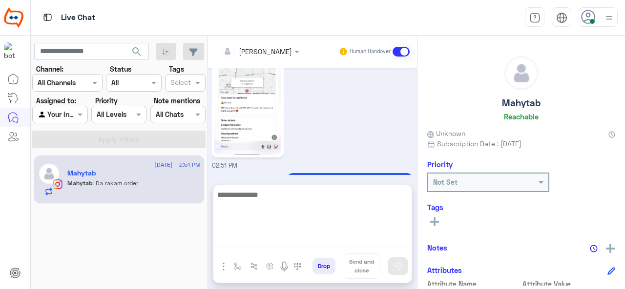
click at [252, 236] on textarea at bounding box center [312, 218] width 198 height 59
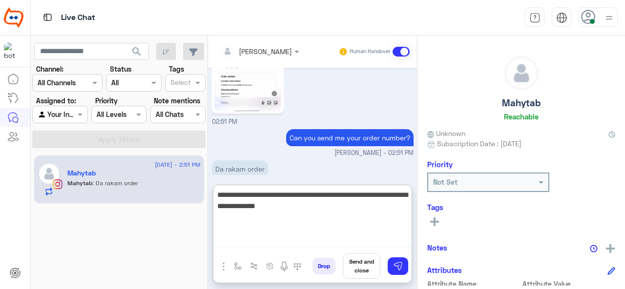
click at [291, 207] on textarea "**********" at bounding box center [312, 218] width 198 height 59
click at [318, 207] on textarea "**********" at bounding box center [312, 218] width 198 height 59
type textarea "**********"
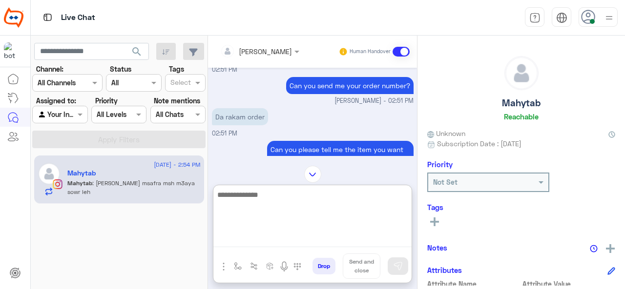
scroll to position [2280, 0]
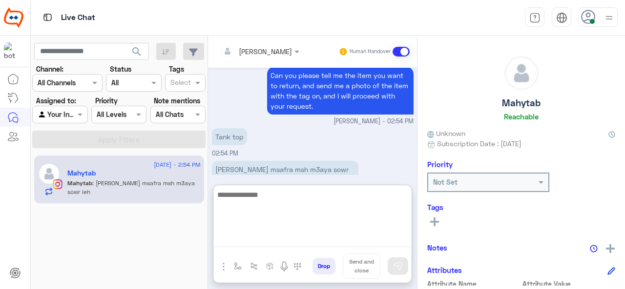
click at [270, 206] on textarea at bounding box center [312, 218] width 198 height 59
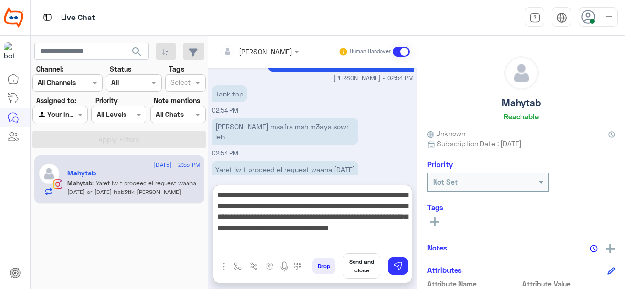
type textarea "**********"
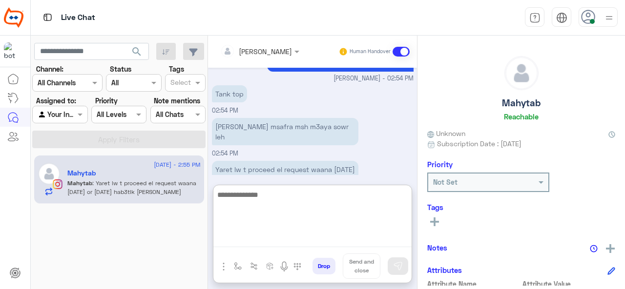
scroll to position [2405, 0]
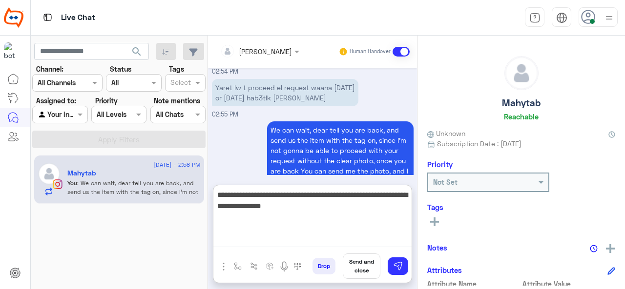
type textarea "**********"
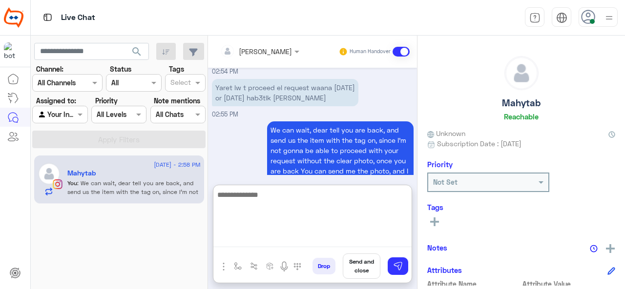
scroll to position [2446, 0]
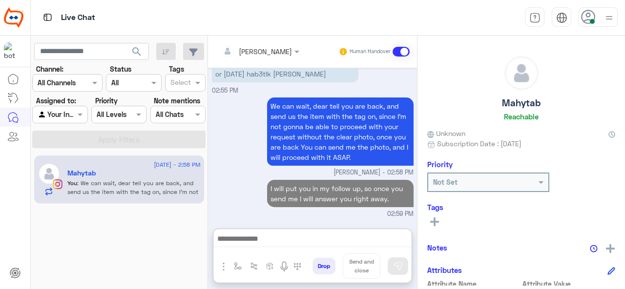
click at [434, 219] on rect at bounding box center [434, 222] width 2 height 9
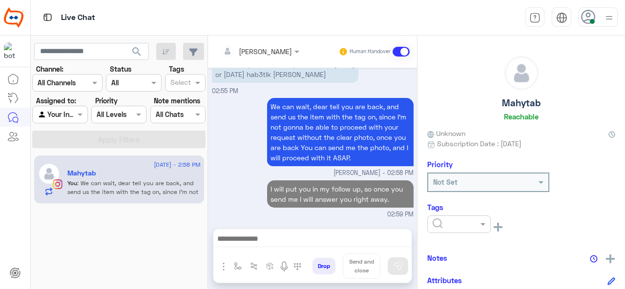
scroll to position [2403, 0]
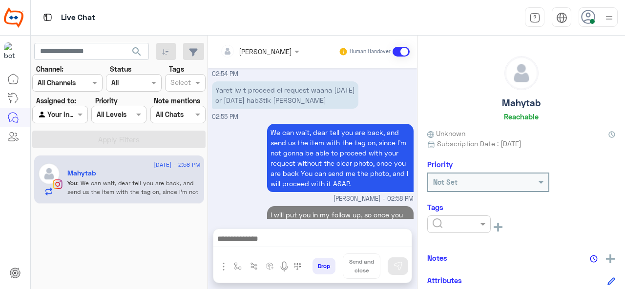
click at [468, 225] on div at bounding box center [459, 224] width 62 height 11
click at [448, 171] on span "M FOLLOW UP" at bounding box center [454, 170] width 44 height 8
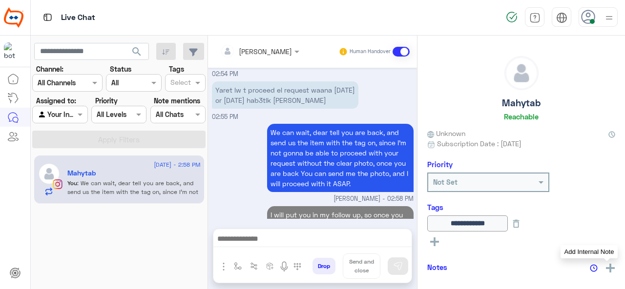
click at [609, 269] on img at bounding box center [610, 268] width 9 height 9
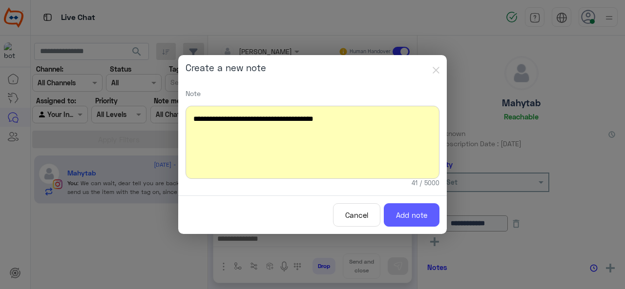
click at [396, 215] on button "Add note" at bounding box center [412, 216] width 56 height 24
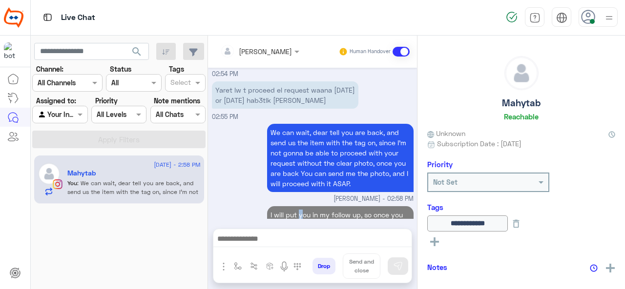
click at [298, 206] on p "I will put you in my follow up, so once you send me I will answer you right awa…" at bounding box center [340, 219] width 146 height 27
click at [299, 206] on p "I will put you in my follow up, so once you send me I will answer you right awa…" at bounding box center [340, 219] width 146 height 27
click at [300, 206] on p "I will put you in my follow up, so once you send me I will answer you right awa…" at bounding box center [340, 219] width 146 height 27
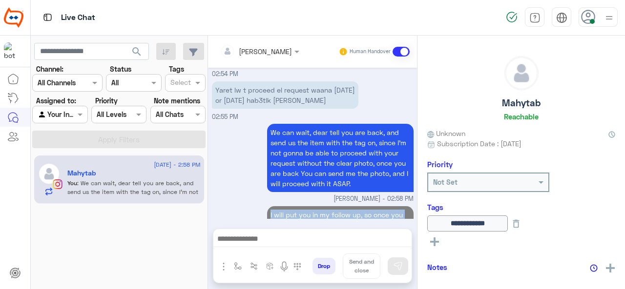
click at [301, 206] on p "I will put you in my follow up, so once you send me I will answer you right awa…" at bounding box center [340, 219] width 146 height 27
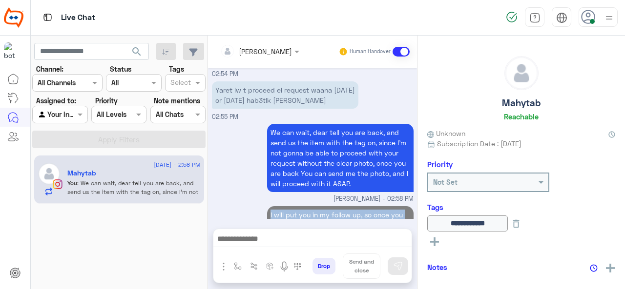
copy p "I will put you in my follow up, so once you send me I will answer you right awa…"
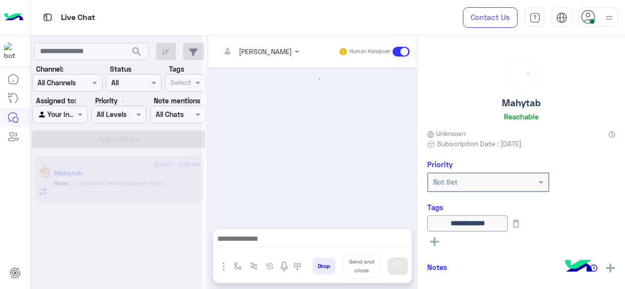
scroll to position [293, 0]
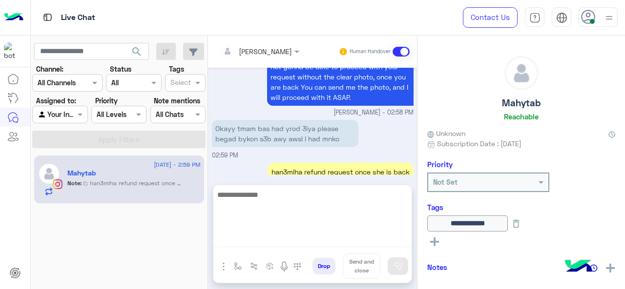
click at [276, 236] on textarea at bounding box center [312, 218] width 198 height 59
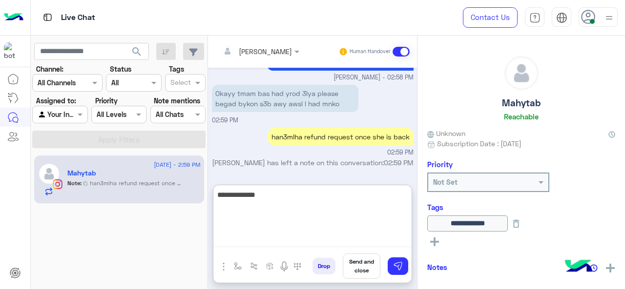
click at [254, 195] on textarea "**********" at bounding box center [312, 218] width 198 height 59
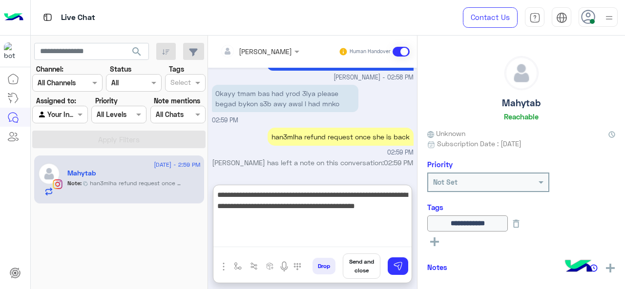
click at [233, 219] on textarea "**********" at bounding box center [312, 218] width 198 height 59
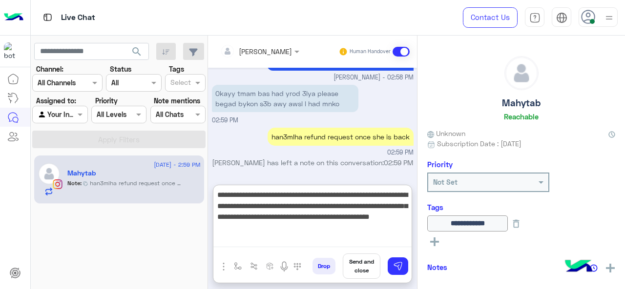
type textarea "**********"
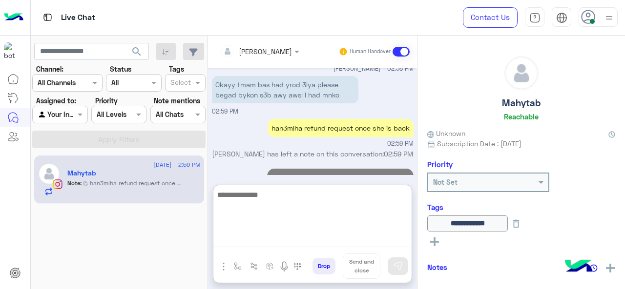
scroll to position [409, 0]
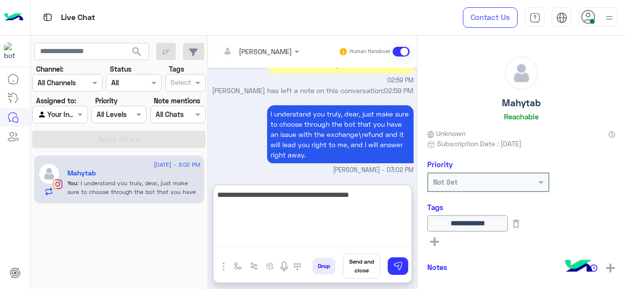
type textarea "**********"
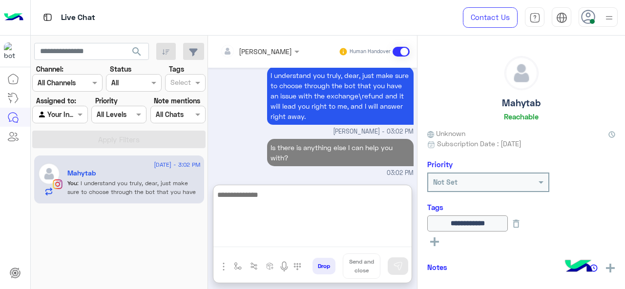
scroll to position [450, 0]
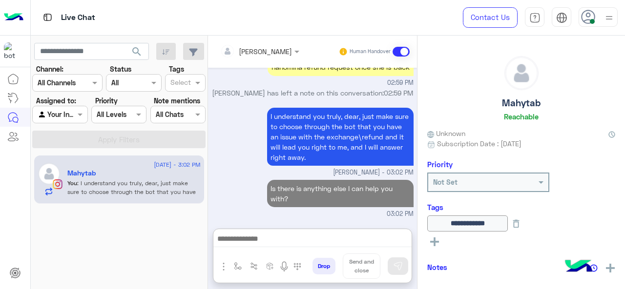
click at [276, 180] on p "Is there is anything else I can help you with?" at bounding box center [340, 193] width 146 height 27
click at [276, 146] on p "I understand you truly, dear, just make sure to choose through the bot that you…" at bounding box center [340, 137] width 146 height 58
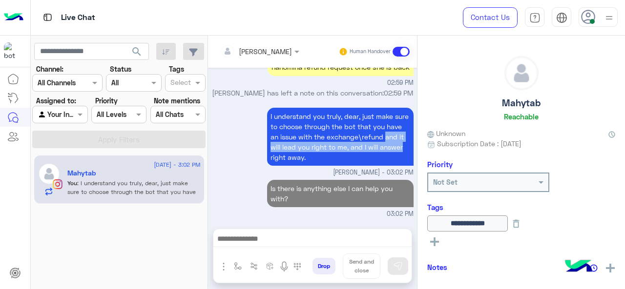
drag, startPoint x: 276, startPoint y: 146, endPoint x: 282, endPoint y: 165, distance: 20.4
click at [282, 164] on p "I understand you truly, dear, just make sure to choose through the bot that you…" at bounding box center [340, 137] width 146 height 58
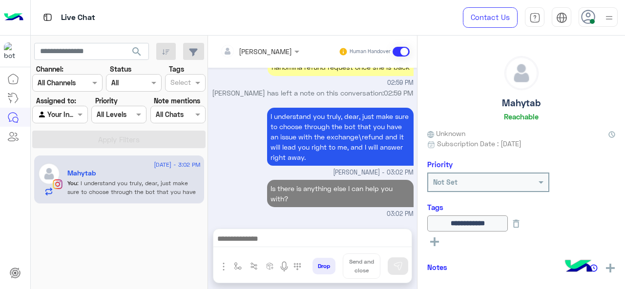
click at [285, 182] on p "Is there is anything else I can help you with?" at bounding box center [340, 193] width 146 height 27
click at [279, 193] on p "Is there is anything else I can help you with?" at bounding box center [340, 193] width 146 height 27
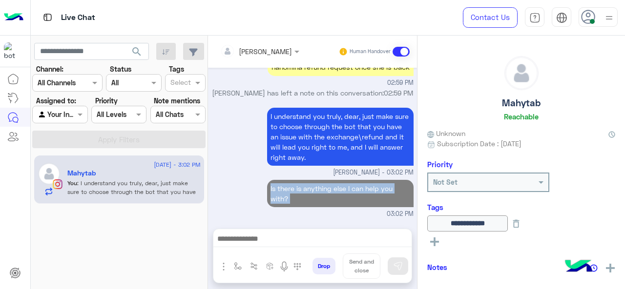
click at [279, 192] on p "Is there is anything else I can help you with?" at bounding box center [340, 193] width 146 height 27
copy p "Is there is anything else I can help you with?"
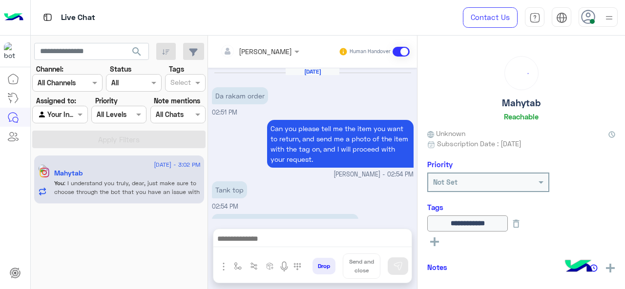
scroll to position [334, 0]
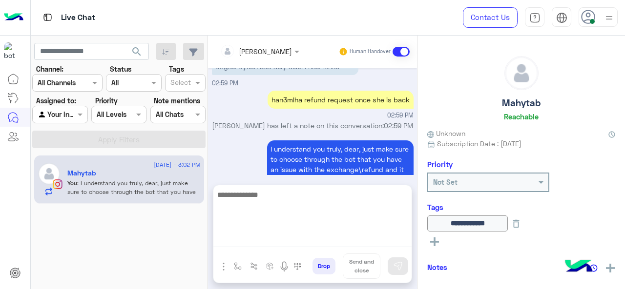
click at [262, 235] on textarea at bounding box center [312, 218] width 198 height 59
paste textarea "**********"
type textarea "**********"
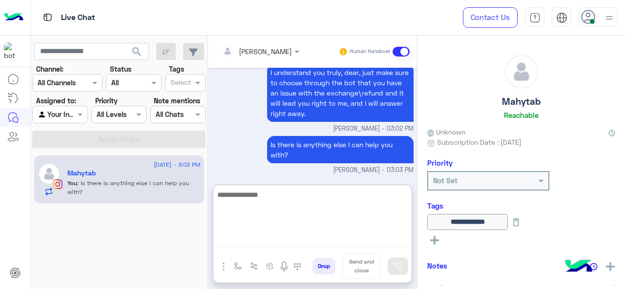
scroll to position [0, 0]
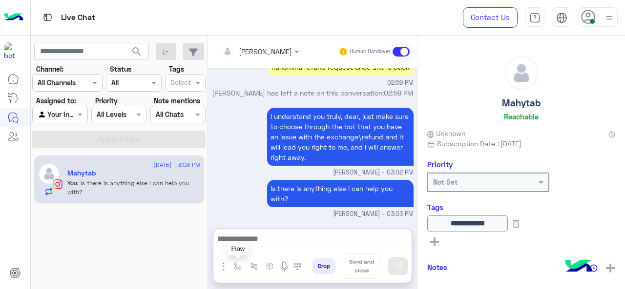
click at [238, 269] on img "button" at bounding box center [238, 267] width 8 height 8
click at [248, 252] on div "enter flow name" at bounding box center [267, 245] width 74 height 18
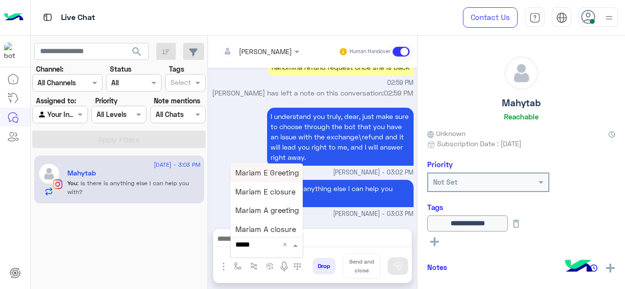
type input "******"
click at [273, 190] on span "Mariam E closure" at bounding box center [265, 191] width 60 height 9
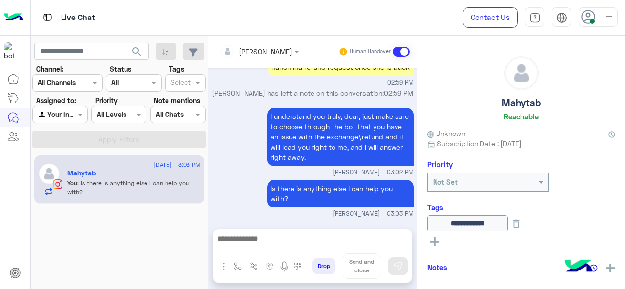
type textarea "**********"
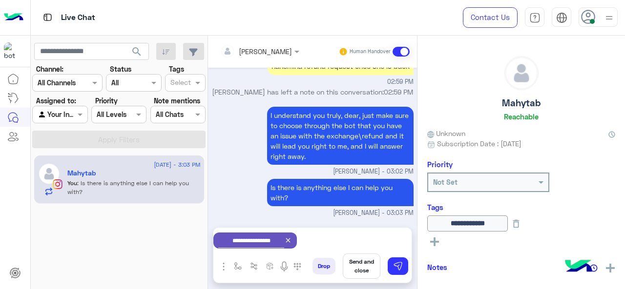
click at [369, 266] on button "Send and close" at bounding box center [362, 266] width 38 height 25
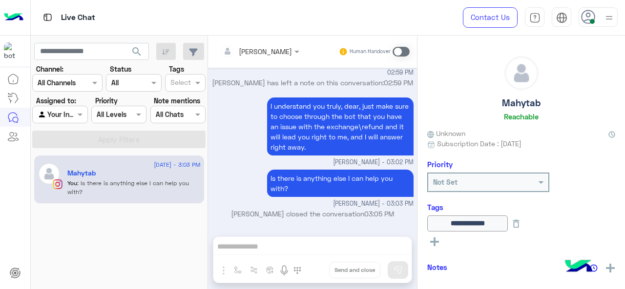
scroll to position [507, 0]
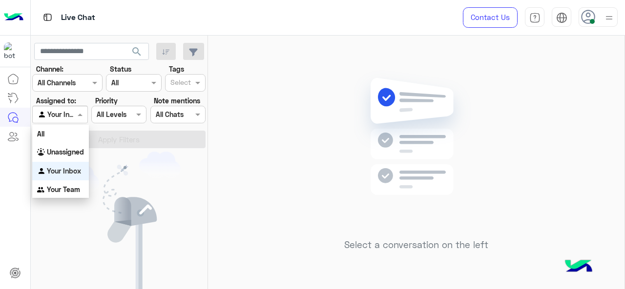
click at [80, 114] on span at bounding box center [81, 114] width 12 height 10
click at [85, 167] on div "Your Inbox" at bounding box center [60, 171] width 57 height 19
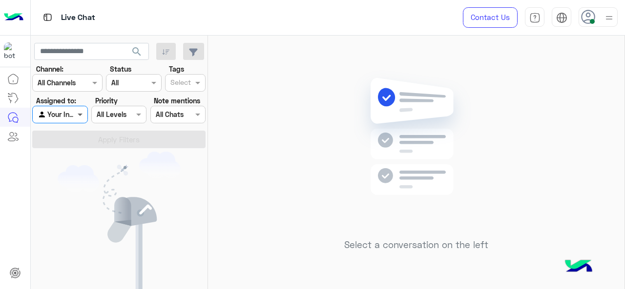
click at [75, 118] on span at bounding box center [81, 114] width 12 height 10
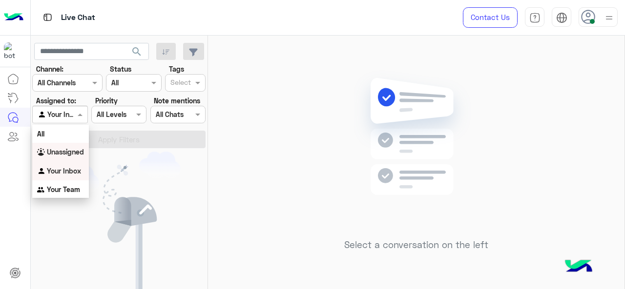
drag, startPoint x: 72, startPoint y: 152, endPoint x: 146, endPoint y: 126, distance: 79.0
click at [72, 151] on b "Unassigned" at bounding box center [65, 152] width 37 height 8
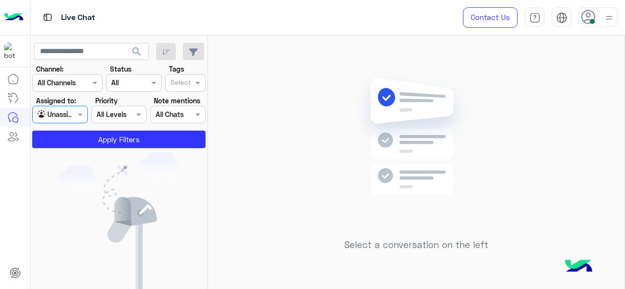
click at [183, 81] on input "text" at bounding box center [180, 84] width 20 height 10
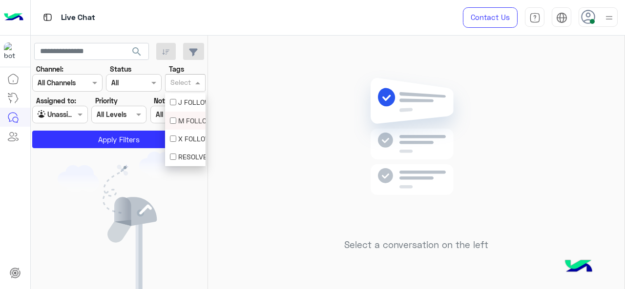
drag, startPoint x: 183, startPoint y: 118, endPoint x: 181, endPoint y: 123, distance: 6.3
click at [183, 119] on div "M FOLLOW UP" at bounding box center [185, 121] width 31 height 10
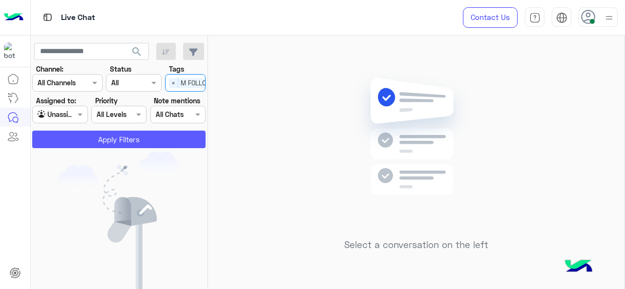
click at [164, 139] on button "Apply Filters" at bounding box center [118, 140] width 173 height 18
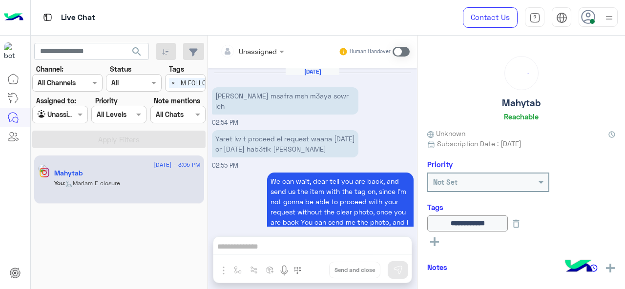
scroll to position [380, 0]
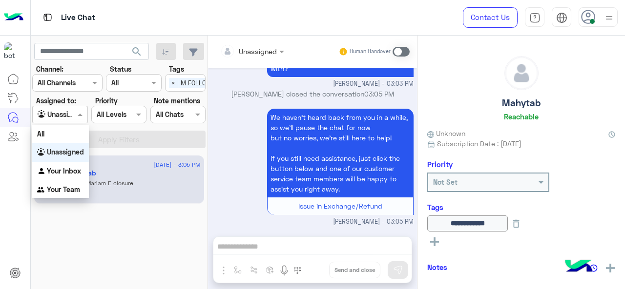
click at [81, 116] on span at bounding box center [81, 114] width 12 height 10
click at [75, 166] on div "Your Inbox" at bounding box center [60, 171] width 57 height 19
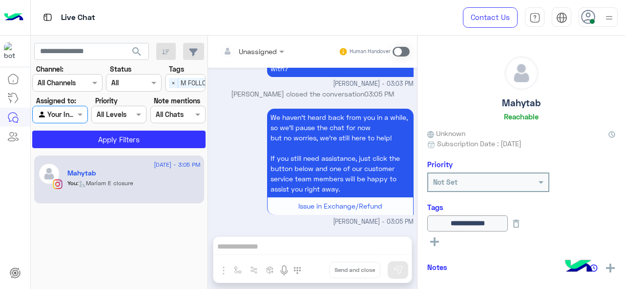
drag, startPoint x: 175, startPoint y: 84, endPoint x: 176, endPoint y: 98, distance: 13.7
click at [175, 84] on span "×" at bounding box center [173, 83] width 9 height 10
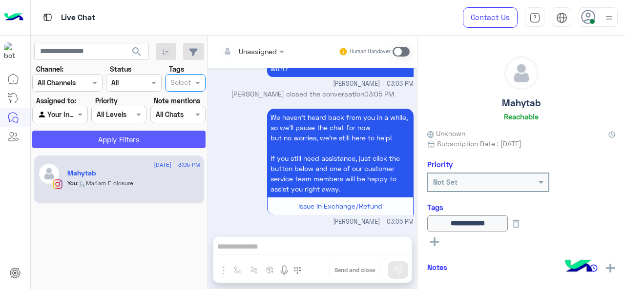
click at [178, 140] on button "Apply Filters" at bounding box center [118, 140] width 173 height 18
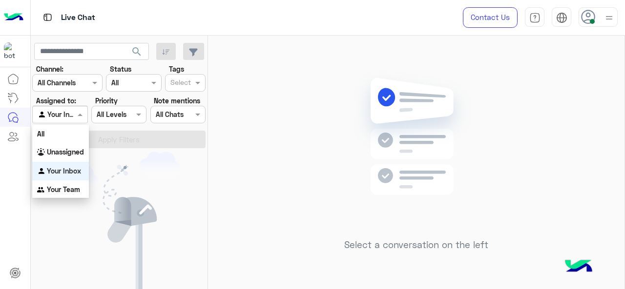
click at [84, 117] on span at bounding box center [81, 114] width 12 height 10
drag, startPoint x: 78, startPoint y: 149, endPoint x: 100, endPoint y: 142, distance: 23.0
click at [78, 148] on b "Unassigned" at bounding box center [65, 152] width 37 height 8
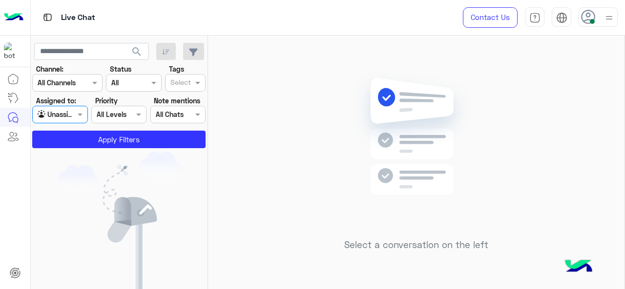
click at [65, 117] on div at bounding box center [60, 114] width 54 height 11
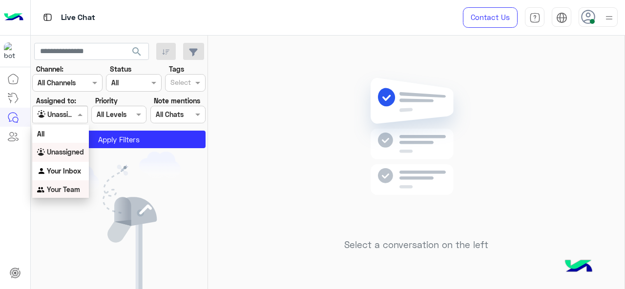
drag, startPoint x: 71, startPoint y: 190, endPoint x: 102, endPoint y: 174, distance: 35.6
click at [72, 189] on b "Your Team" at bounding box center [63, 189] width 33 height 8
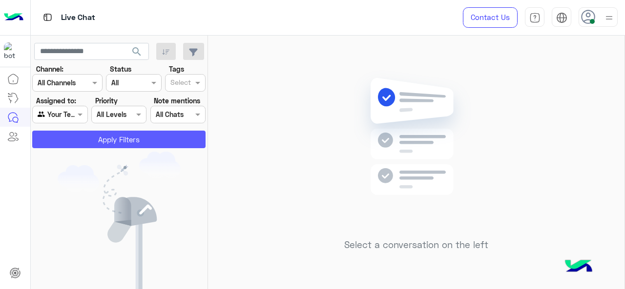
click at [150, 139] on button "Apply Filters" at bounding box center [118, 140] width 173 height 18
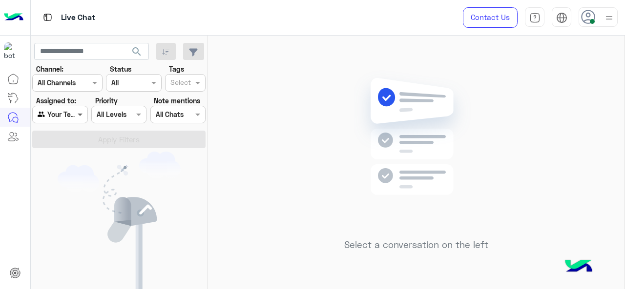
click at [78, 116] on span at bounding box center [81, 114] width 12 height 10
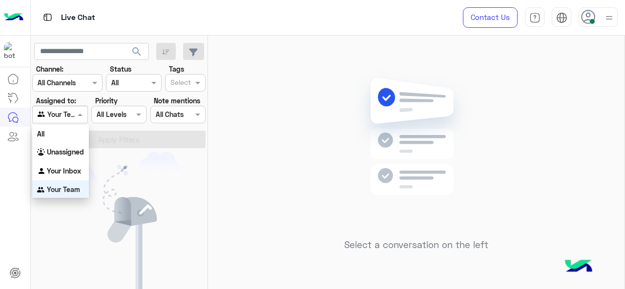
scroll to position [1, 0]
drag, startPoint x: 74, startPoint y: 163, endPoint x: 80, endPoint y: 162, distance: 6.0
click at [74, 164] on div "Your Inbox" at bounding box center [60, 170] width 57 height 19
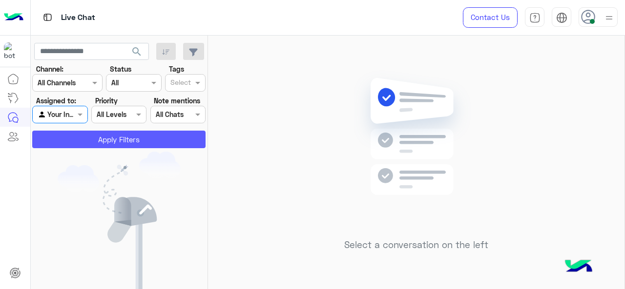
click at [125, 138] on button "Apply Filters" at bounding box center [118, 140] width 173 height 18
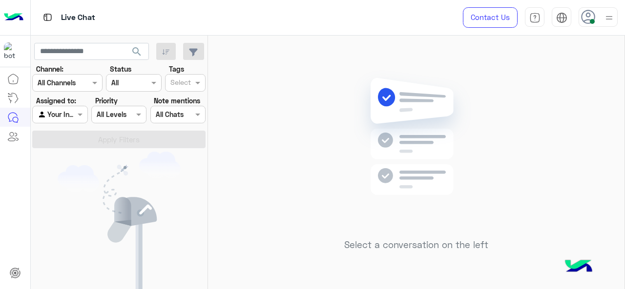
click at [596, 21] on div at bounding box center [597, 17] width 39 height 20
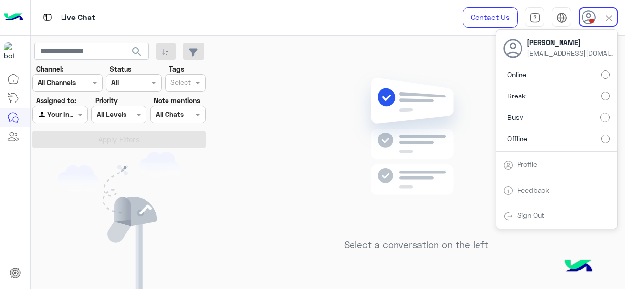
click at [435, 55] on div "Select a conversation on the left" at bounding box center [416, 165] width 416 height 258
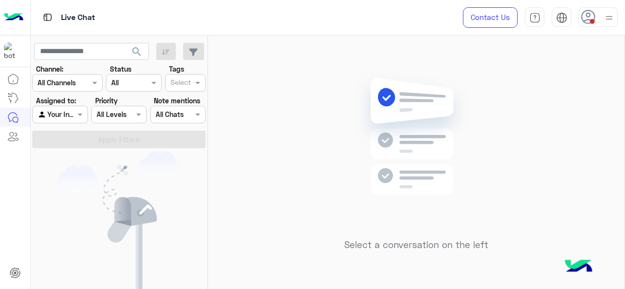
click at [608, 24] on div at bounding box center [609, 17] width 12 height 19
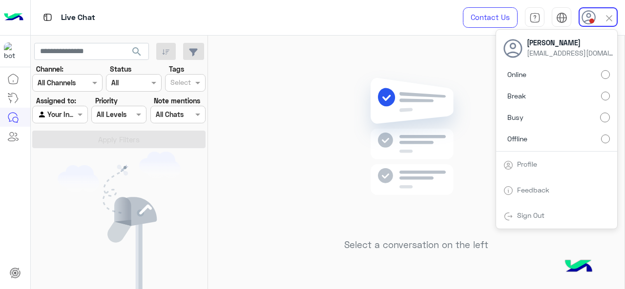
click at [542, 143] on label "Offline" at bounding box center [556, 139] width 106 height 18
click at [527, 97] on label "Break" at bounding box center [556, 96] width 106 height 18
click at [522, 218] on link "Sign Out" at bounding box center [530, 215] width 27 height 8
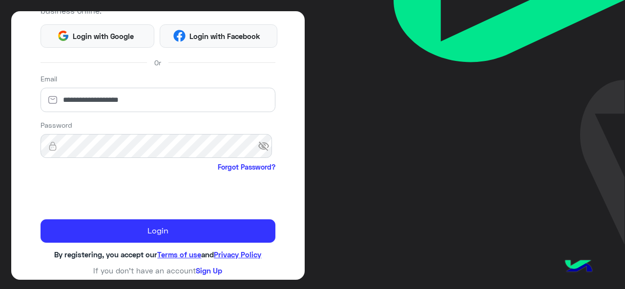
scroll to position [129, 0]
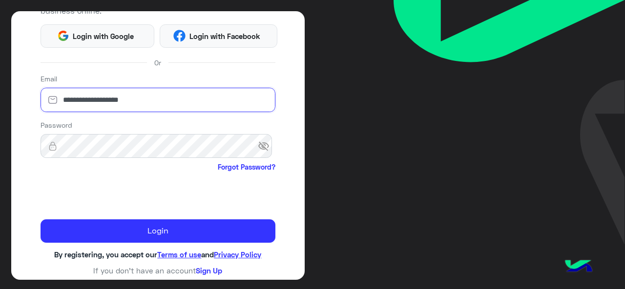
click at [149, 104] on input "**********" at bounding box center [158, 100] width 235 height 24
type input "**********"
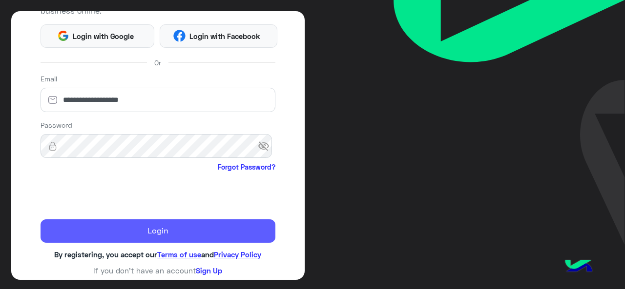
click at [93, 233] on button "Login" at bounding box center [158, 231] width 235 height 23
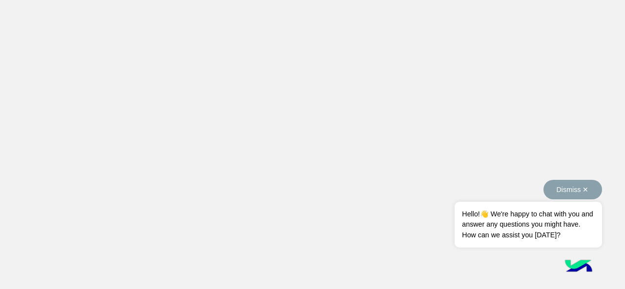
click at [585, 185] on button "Dismiss ✕" at bounding box center [572, 190] width 59 height 20
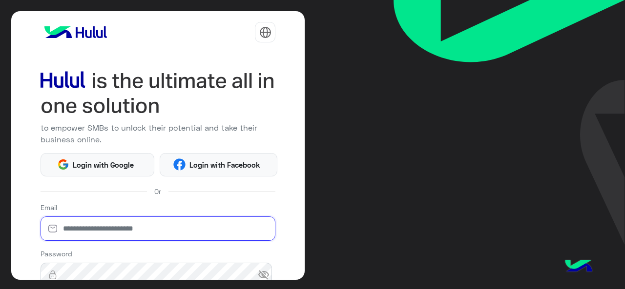
type input "**********"
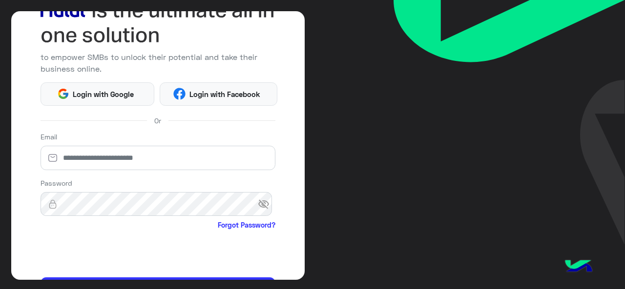
scroll to position [71, 0]
click at [145, 162] on input "**********" at bounding box center [158, 158] width 235 height 24
type input "**********"
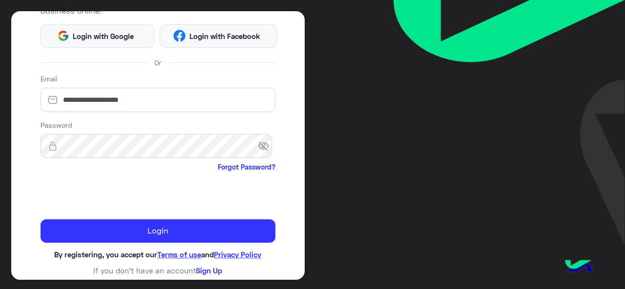
scroll to position [129, 0]
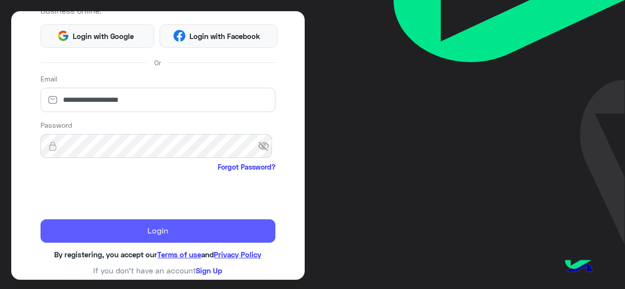
click at [150, 228] on button "Login" at bounding box center [158, 231] width 235 height 23
